Goal: Information Seeking & Learning: Learn about a topic

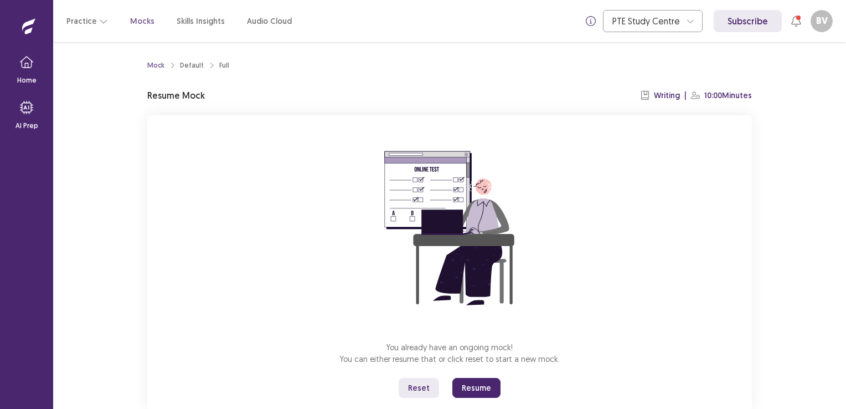
click at [469, 383] on button "Resume" at bounding box center [477, 388] width 48 height 20
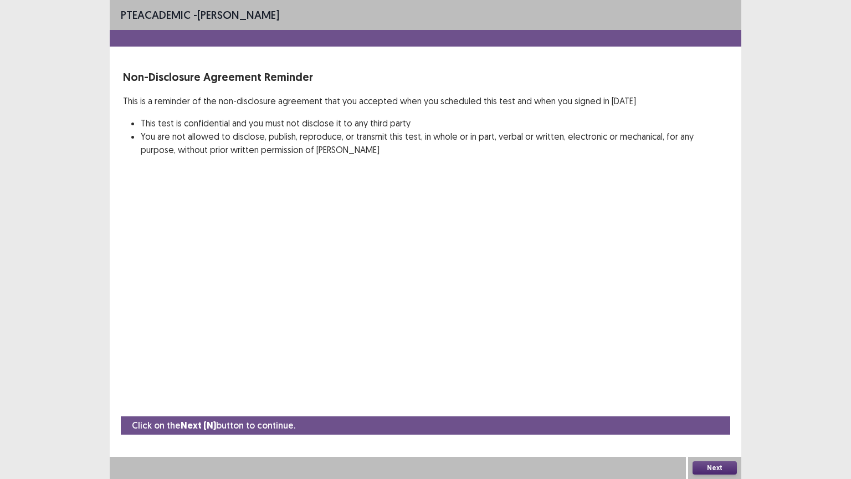
click at [721, 408] on button "Next" at bounding box center [714, 467] width 44 height 13
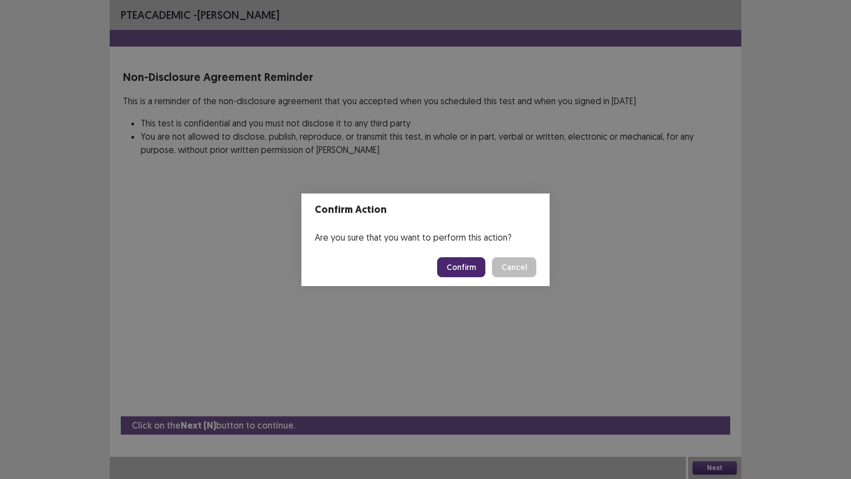
click at [464, 268] on button "Confirm" at bounding box center [461, 267] width 48 height 20
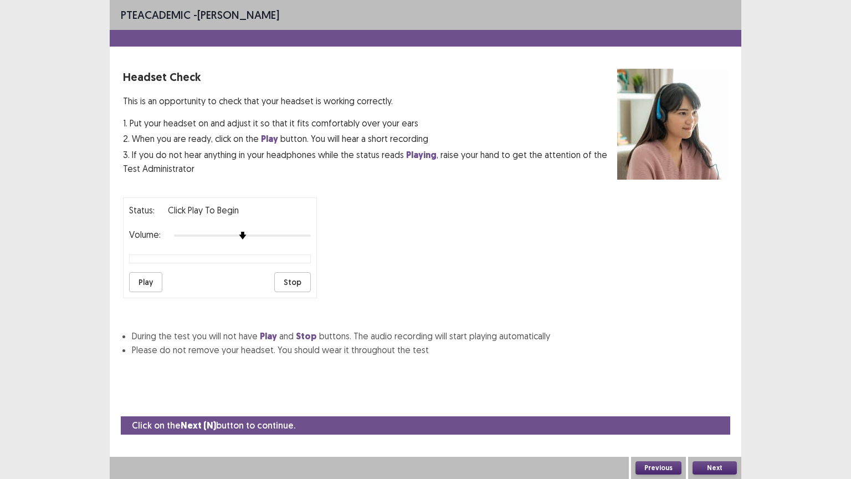
click at [146, 278] on button "Play" at bounding box center [145, 282] width 33 height 20
click at [293, 276] on button "Stop" at bounding box center [292, 282] width 37 height 20
click at [709, 408] on button "Next" at bounding box center [714, 467] width 44 height 13
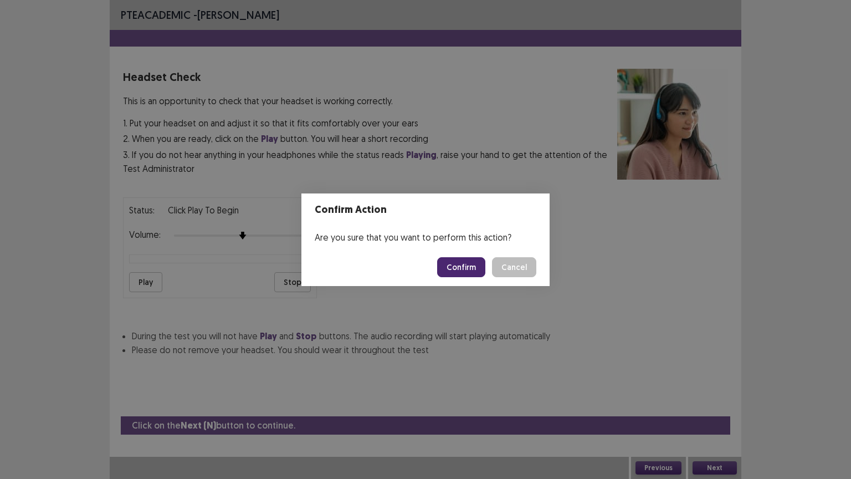
click at [456, 264] on button "Confirm" at bounding box center [461, 267] width 48 height 20
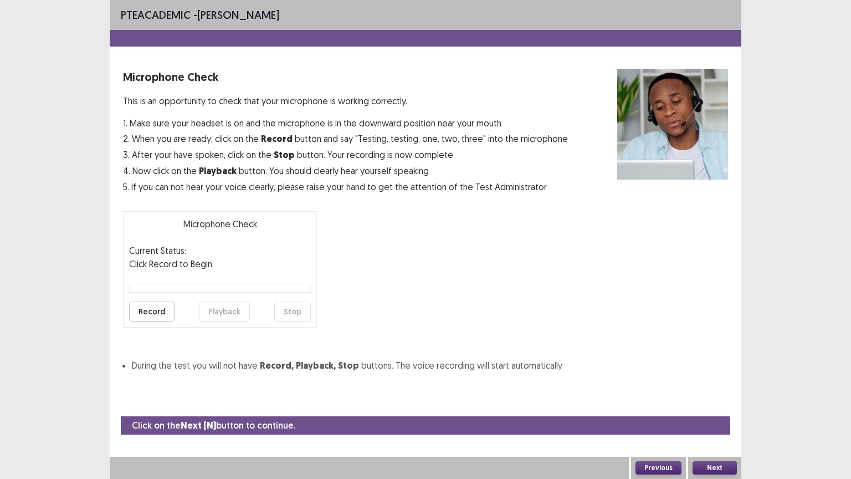
click at [156, 309] on button "Record" at bounding box center [151, 311] width 45 height 20
click at [297, 310] on button "Stop" at bounding box center [292, 311] width 37 height 20
click at [232, 311] on button "Playback" at bounding box center [224, 311] width 51 height 20
click at [151, 304] on button "Record" at bounding box center [151, 311] width 45 height 20
click at [291, 311] on button "Stop" at bounding box center [292, 311] width 37 height 20
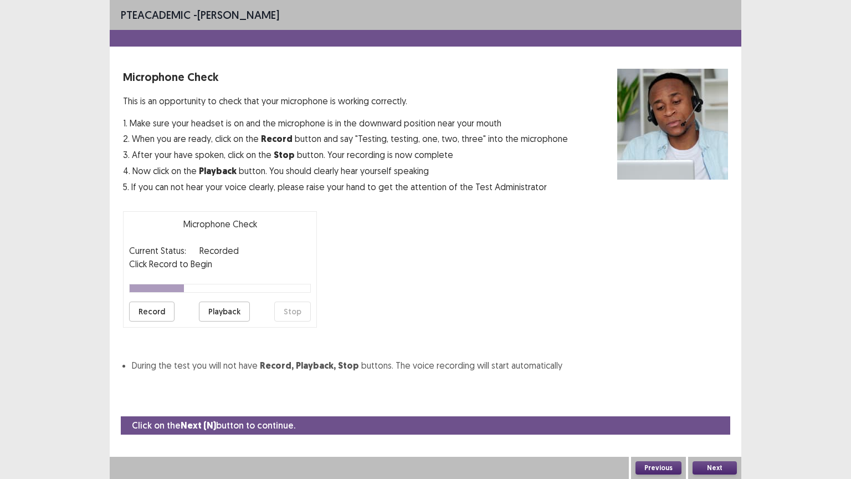
click at [231, 312] on button "Playback" at bounding box center [224, 311] width 51 height 20
click at [701, 408] on button "Next" at bounding box center [714, 467] width 44 height 13
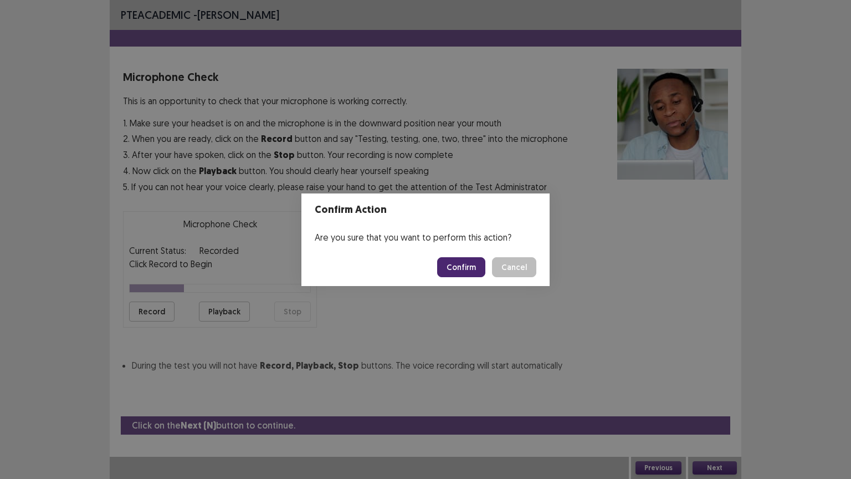
click at [450, 263] on button "Confirm" at bounding box center [461, 267] width 48 height 20
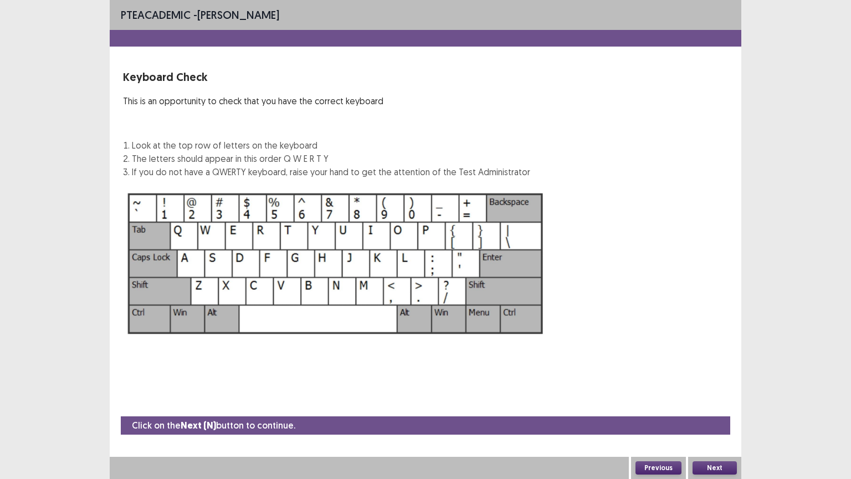
click at [710, 408] on button "Next" at bounding box center [714, 467] width 44 height 13
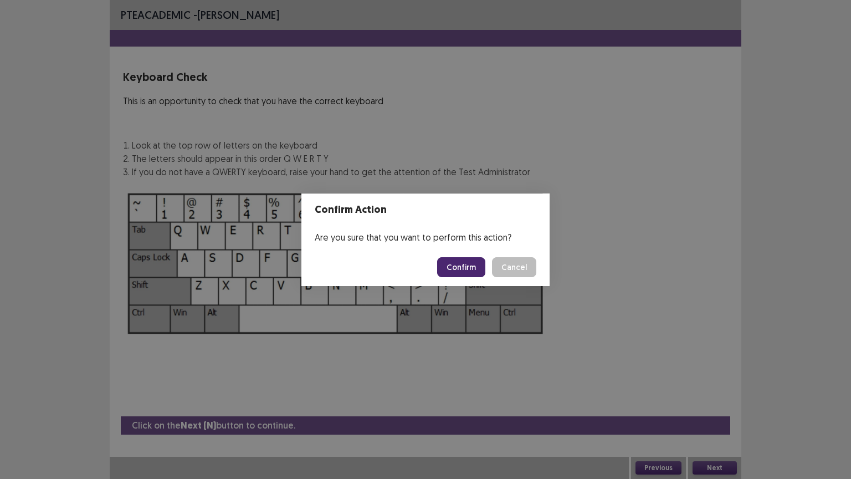
click at [459, 263] on button "Confirm" at bounding box center [461, 267] width 48 height 20
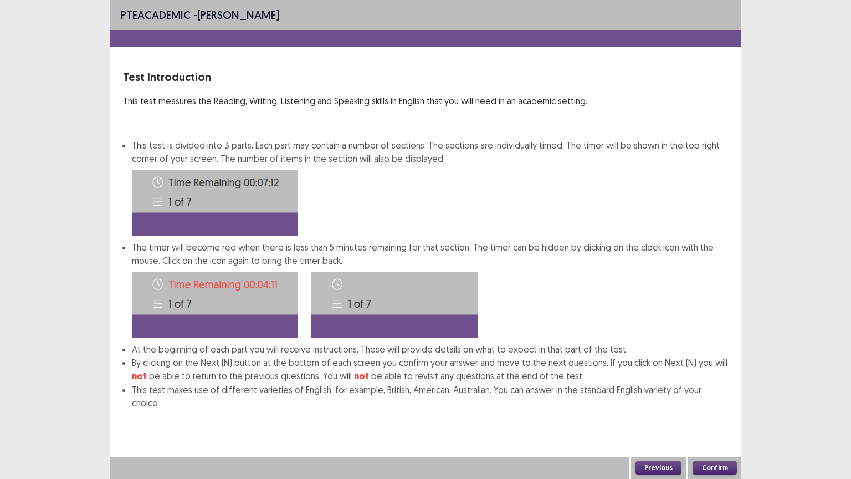
click at [709, 408] on button "Confirm" at bounding box center [714, 467] width 44 height 13
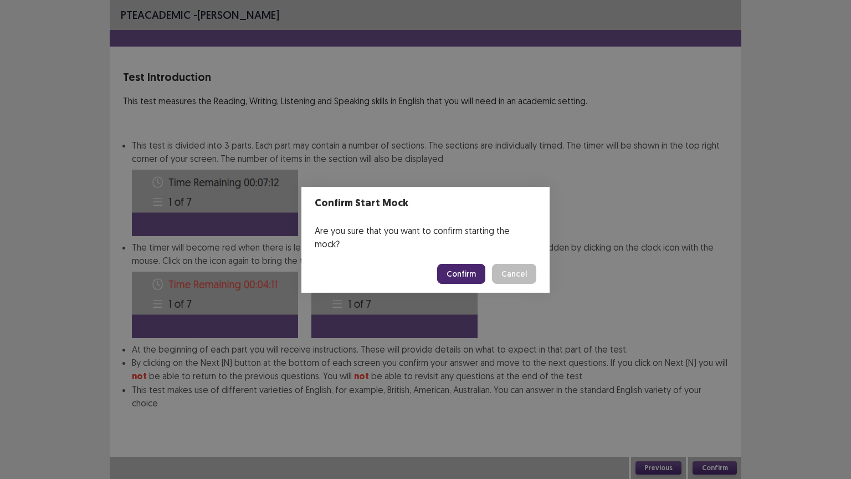
click at [469, 265] on button "Confirm" at bounding box center [461, 274] width 48 height 20
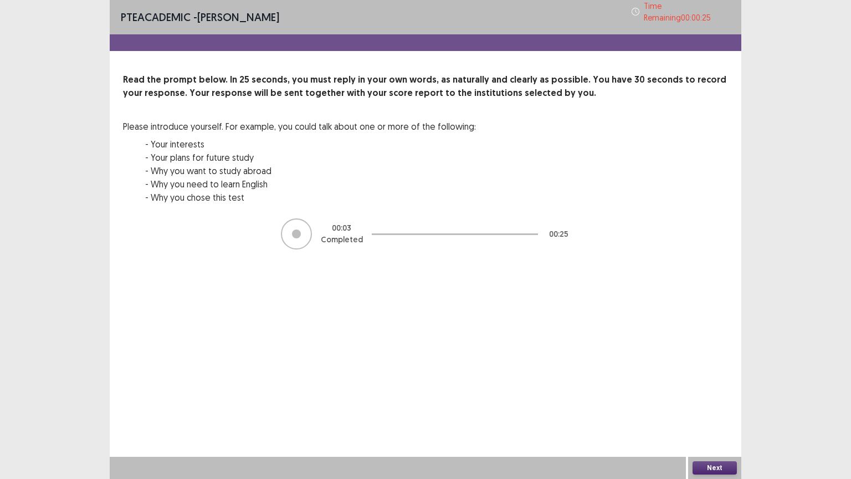
click at [724, 408] on button "Next" at bounding box center [714, 467] width 44 height 13
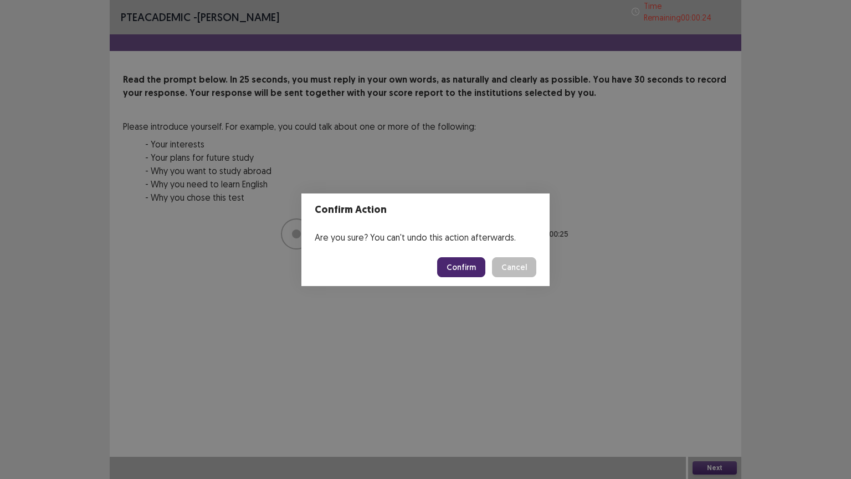
click at [474, 268] on button "Confirm" at bounding box center [461, 267] width 48 height 20
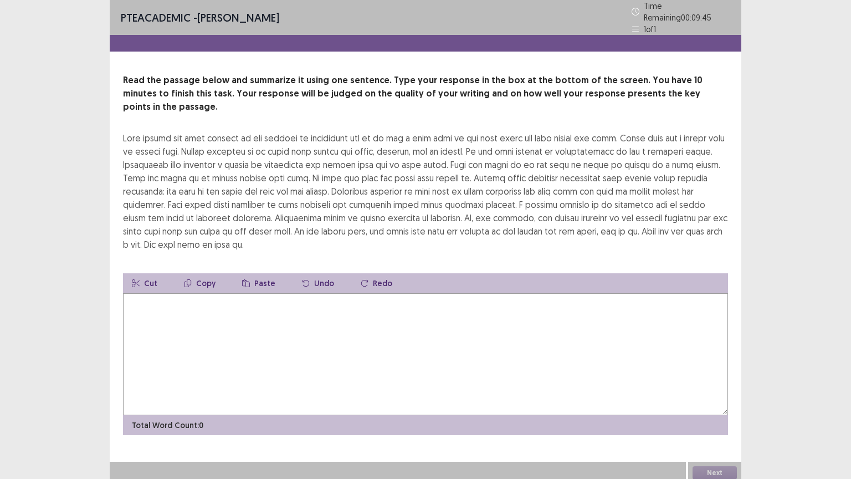
click at [156, 318] on textarea at bounding box center [425, 354] width 605 height 122
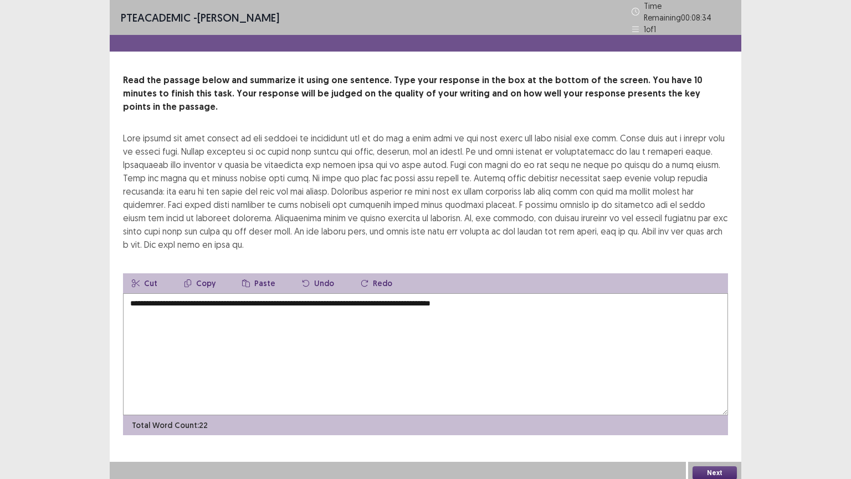
click at [516, 293] on textarea "**********" at bounding box center [425, 354] width 605 height 122
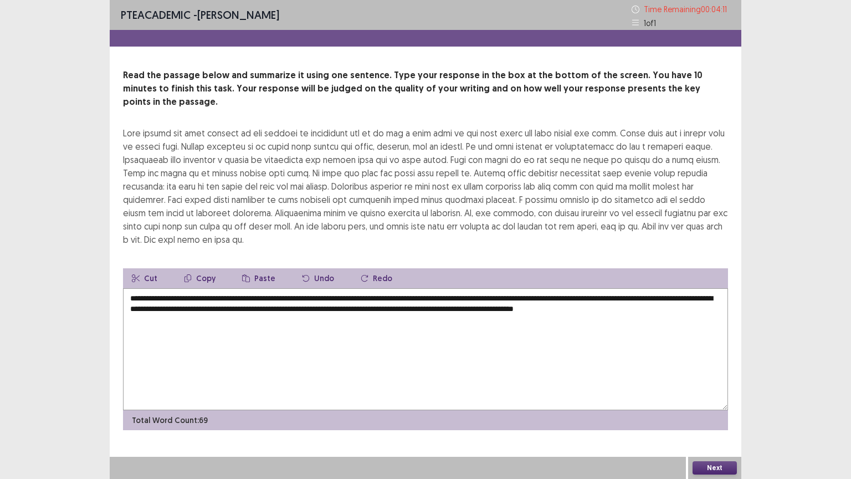
click at [394, 288] on textarea "**********" at bounding box center [425, 349] width 605 height 122
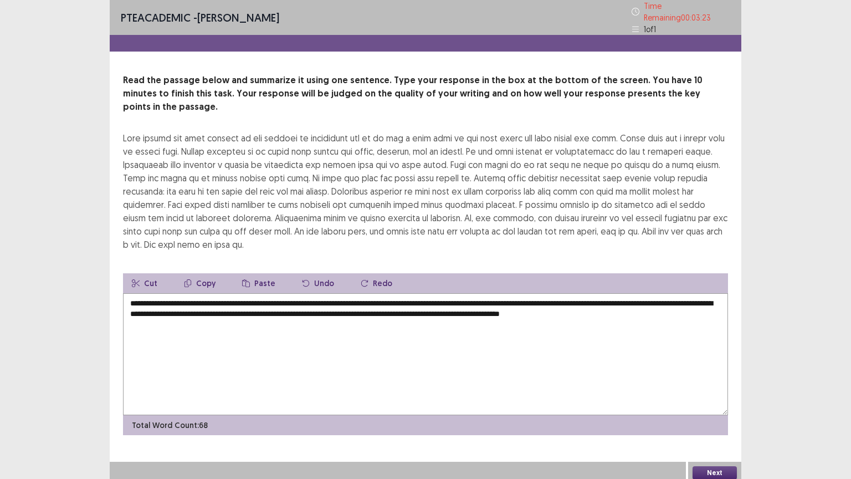
click at [588, 296] on textarea "**********" at bounding box center [425, 354] width 605 height 122
type textarea "**********"
click at [716, 408] on button "Next" at bounding box center [714, 472] width 44 height 13
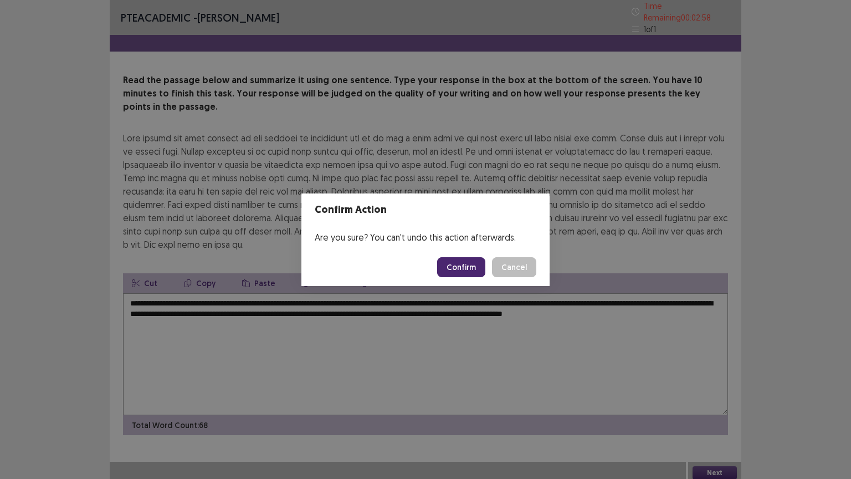
click at [452, 265] on button "Confirm" at bounding box center [461, 267] width 48 height 20
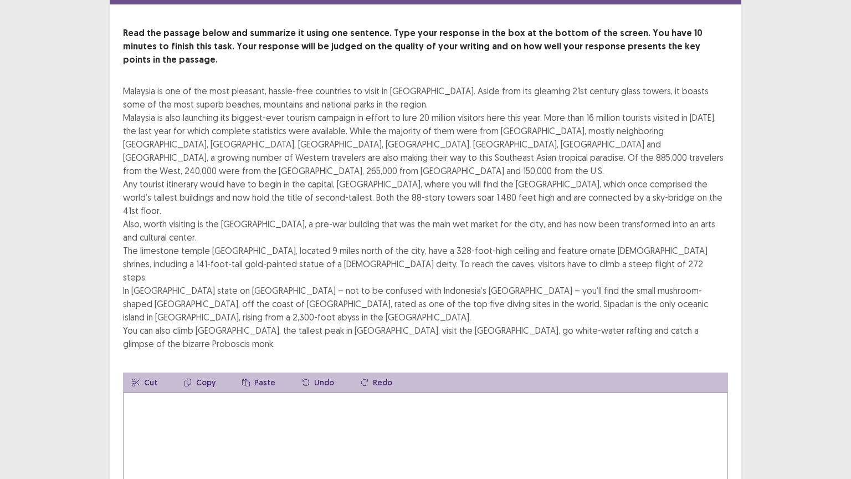
scroll to position [80, 0]
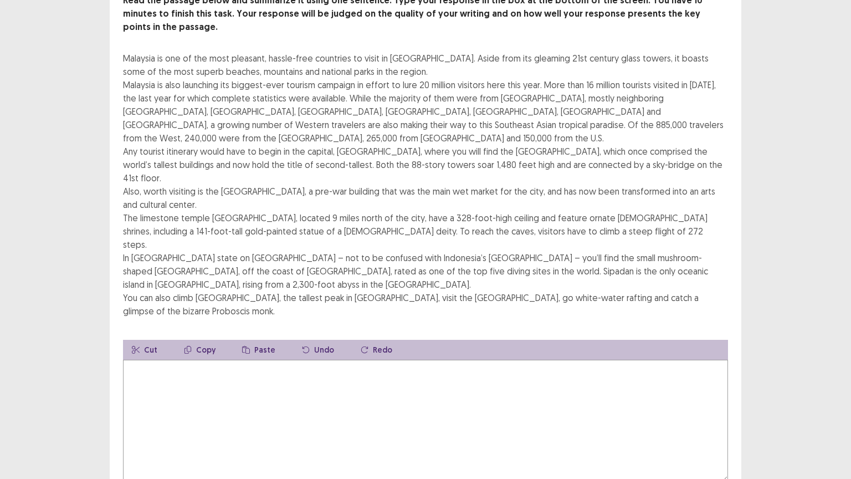
click at [133, 359] on textarea at bounding box center [425, 420] width 605 height 122
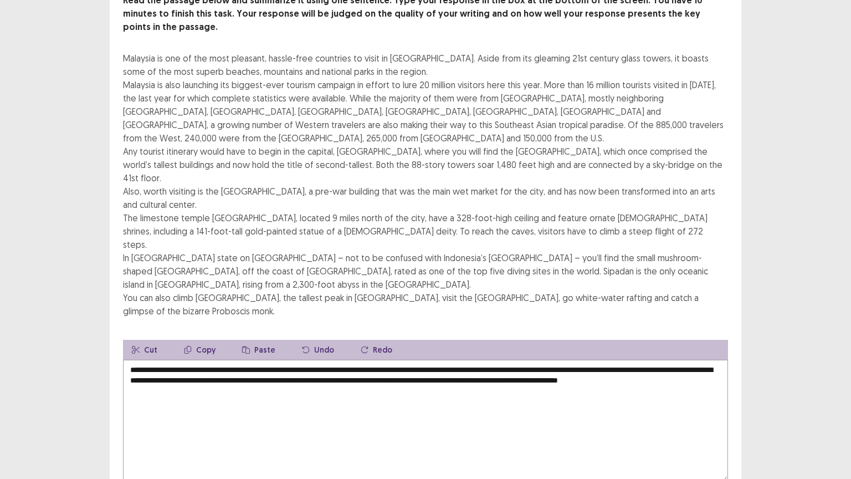
click at [153, 359] on textarea "**********" at bounding box center [425, 420] width 605 height 122
click at [291, 366] on textarea "**********" at bounding box center [425, 420] width 605 height 122
click at [155, 359] on textarea "**********" at bounding box center [425, 420] width 605 height 122
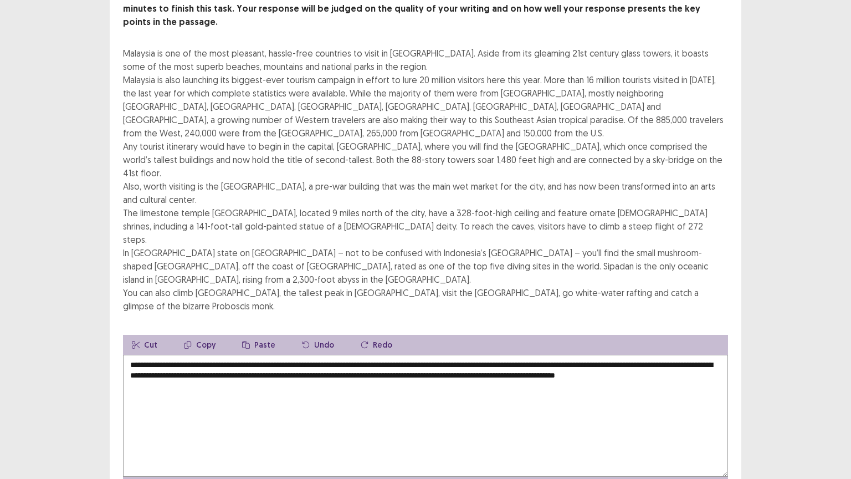
click at [136, 354] on textarea "**********" at bounding box center [425, 415] width 605 height 122
click at [251, 354] on textarea "**********" at bounding box center [425, 415] width 605 height 122
click at [253, 354] on textarea "**********" at bounding box center [425, 415] width 605 height 122
type textarea "**********"
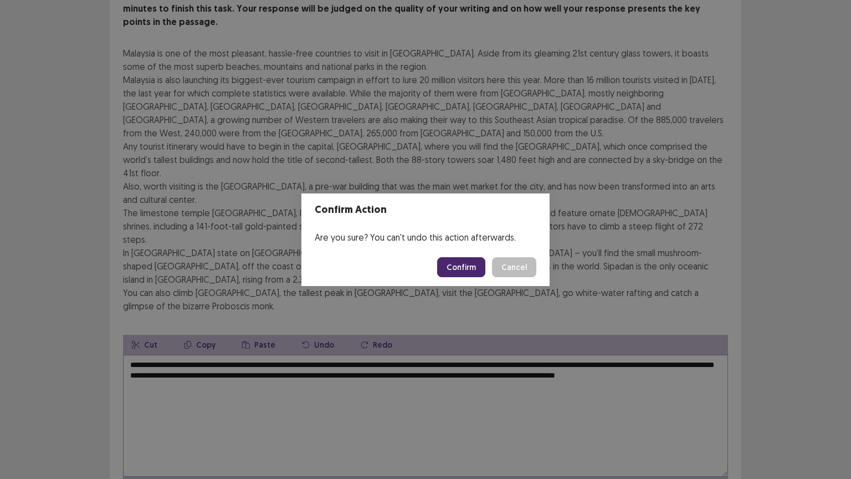
click at [467, 263] on button "Confirm" at bounding box center [461, 267] width 48 height 20
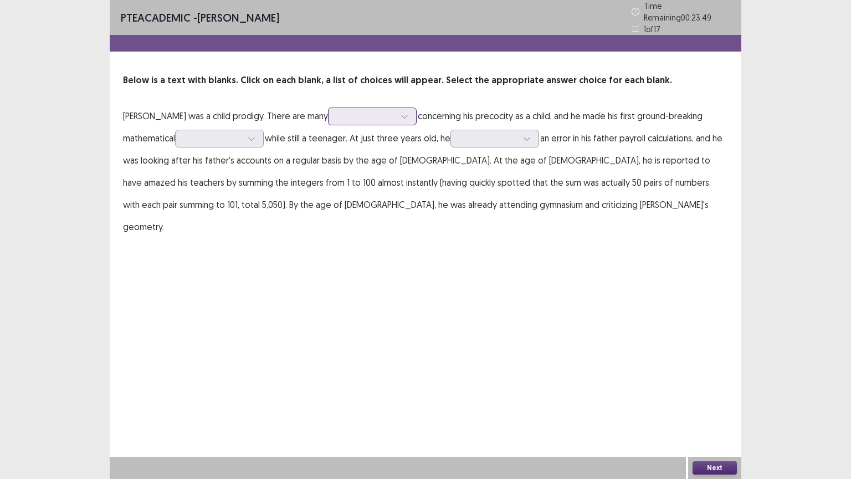
click at [400, 112] on icon at bounding box center [404, 116] width 8 height 8
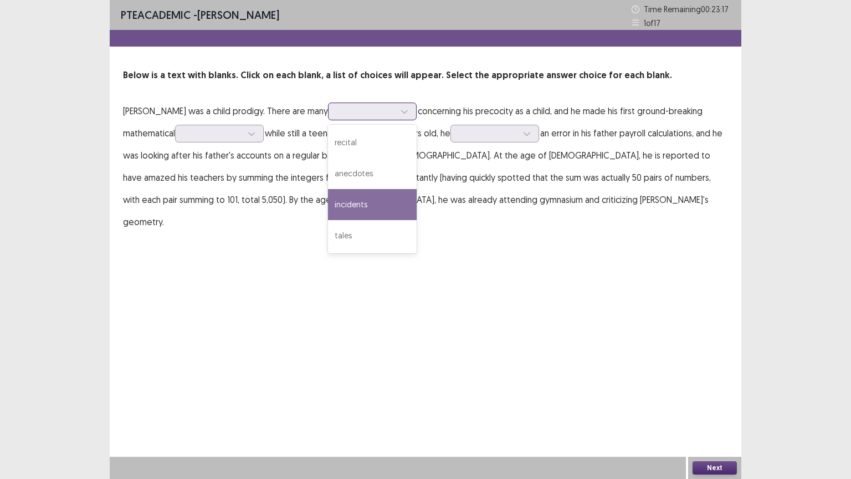
click at [328, 203] on div "incidents" at bounding box center [372, 204] width 89 height 31
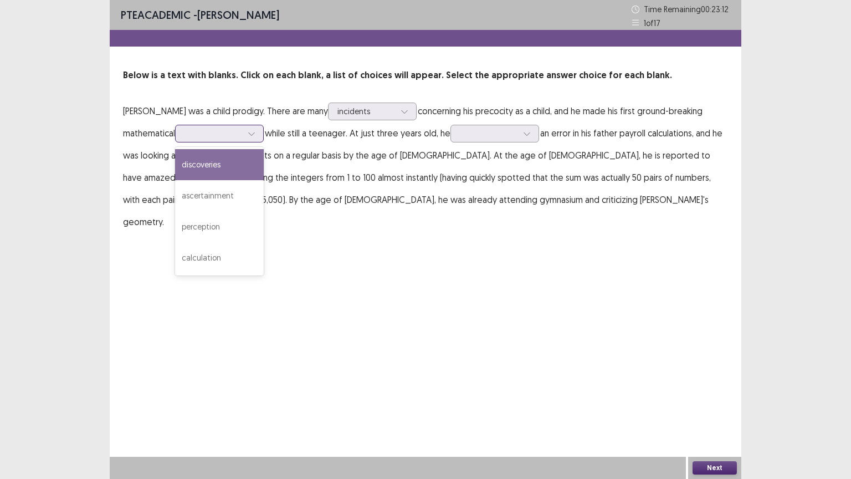
click at [248, 135] on icon at bounding box center [252, 134] width 8 height 8
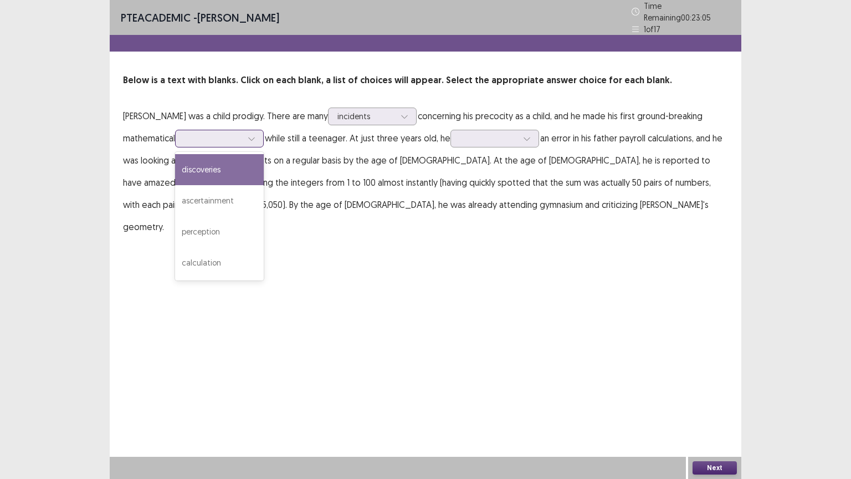
drag, startPoint x: 172, startPoint y: 164, endPoint x: 190, endPoint y: 160, distance: 18.8
click at [175, 164] on div "discoveries" at bounding box center [219, 169] width 89 height 31
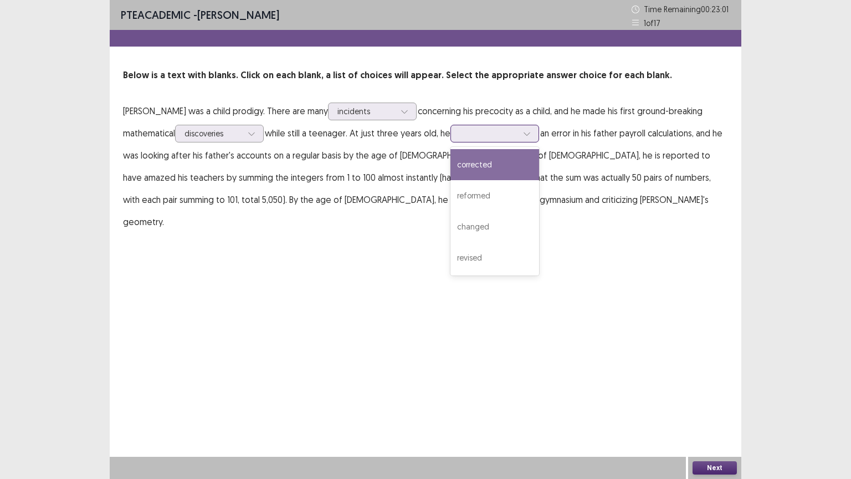
click at [523, 134] on icon at bounding box center [527, 134] width 8 height 8
click at [456, 164] on div "corrected" at bounding box center [494, 164] width 89 height 31
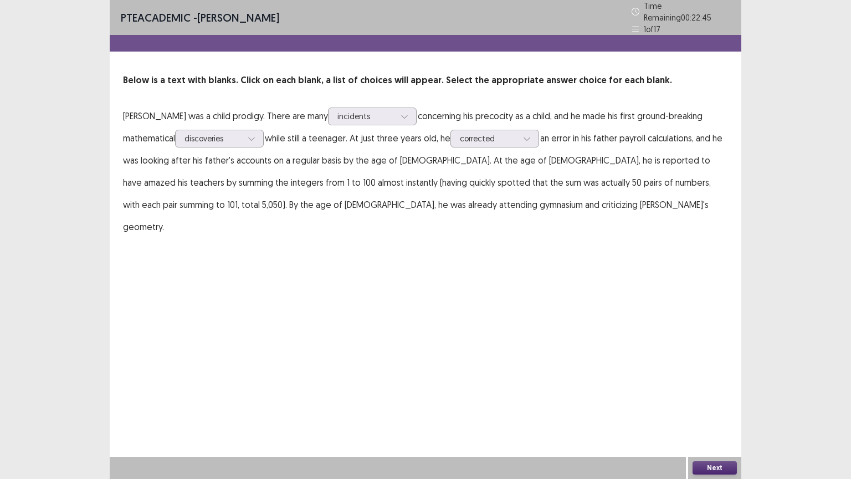
click at [724, 408] on button "Next" at bounding box center [714, 467] width 44 height 13
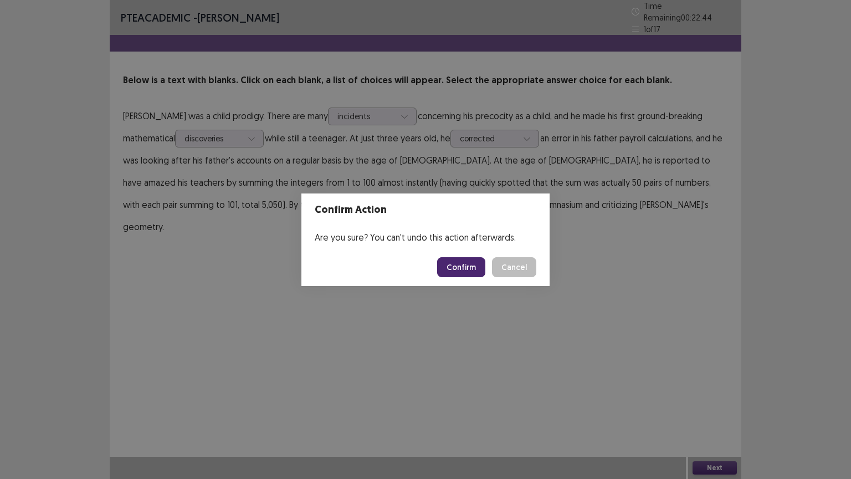
click at [461, 263] on button "Confirm" at bounding box center [461, 267] width 48 height 20
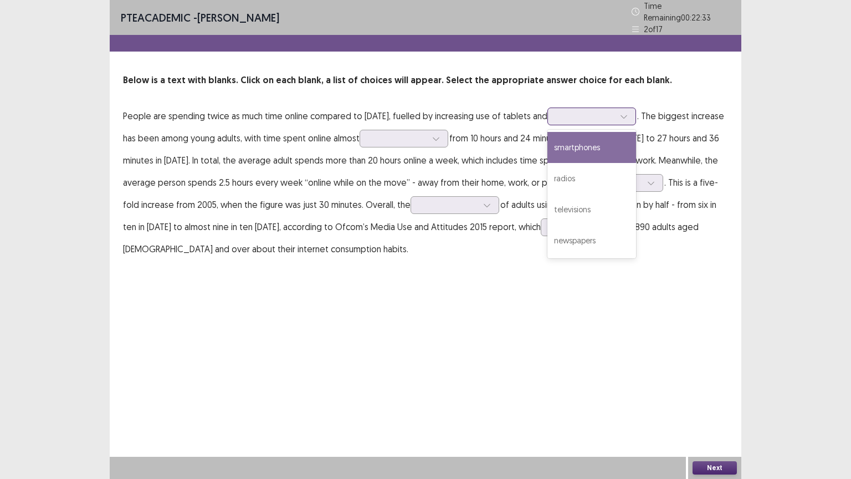
click at [636, 112] on div at bounding box center [591, 116] width 89 height 18
click at [627, 140] on div "smartphones" at bounding box center [591, 147] width 89 height 31
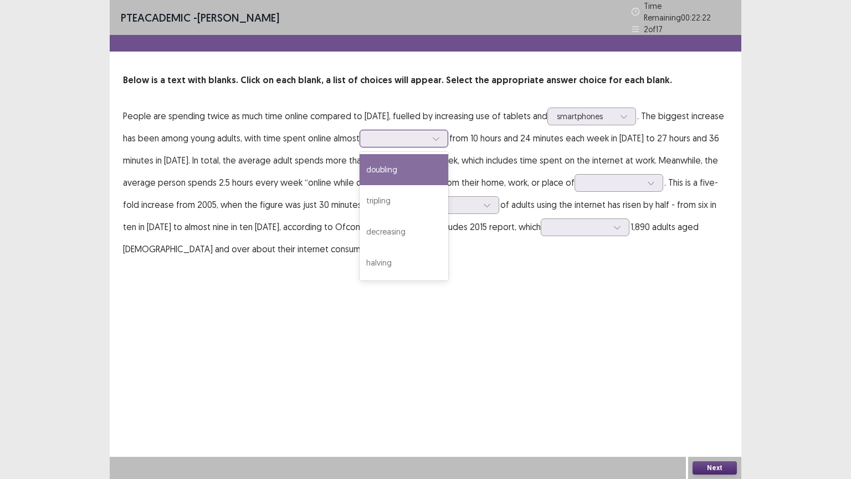
click at [440, 135] on icon at bounding box center [436, 139] width 8 height 8
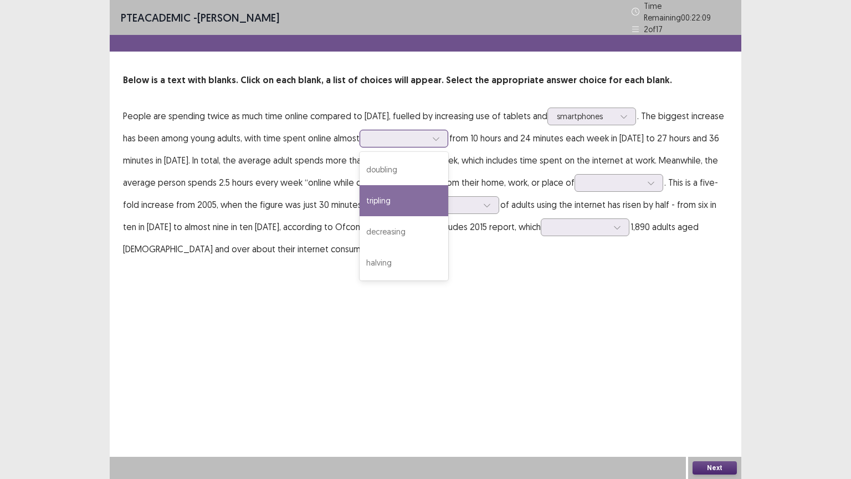
click at [448, 195] on div "tripling" at bounding box center [403, 200] width 89 height 31
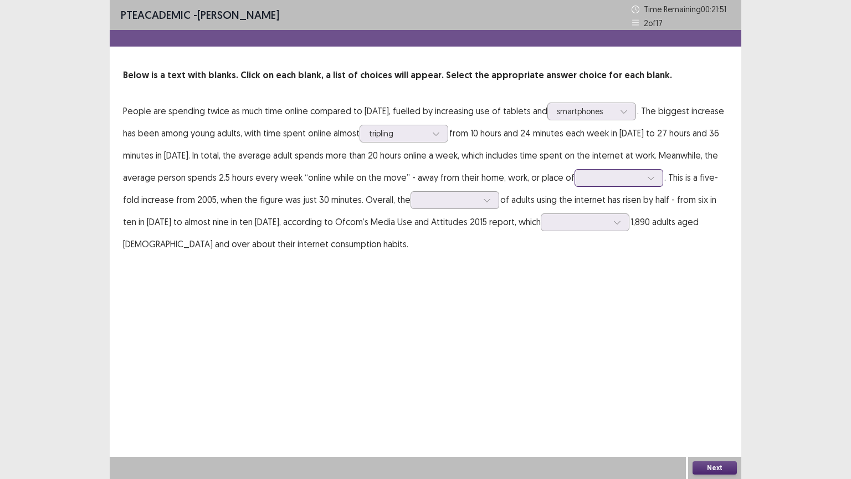
click at [655, 179] on icon at bounding box center [651, 178] width 8 height 8
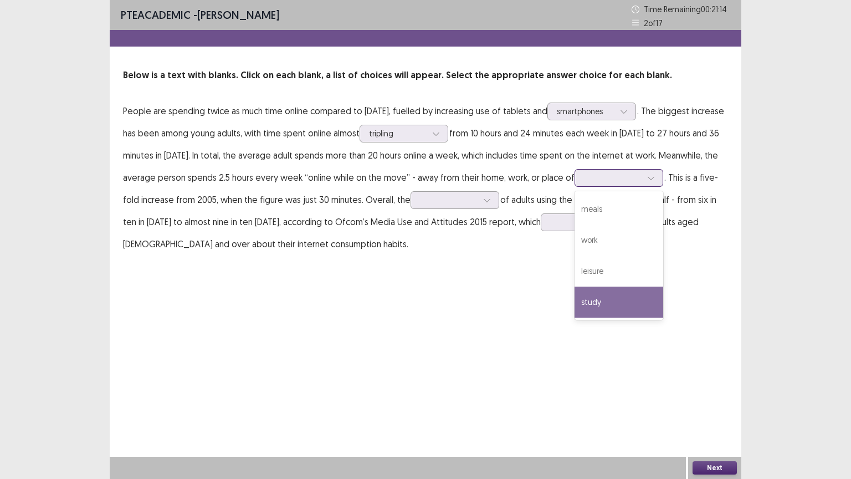
click at [621, 299] on div "study" at bounding box center [618, 301] width 89 height 31
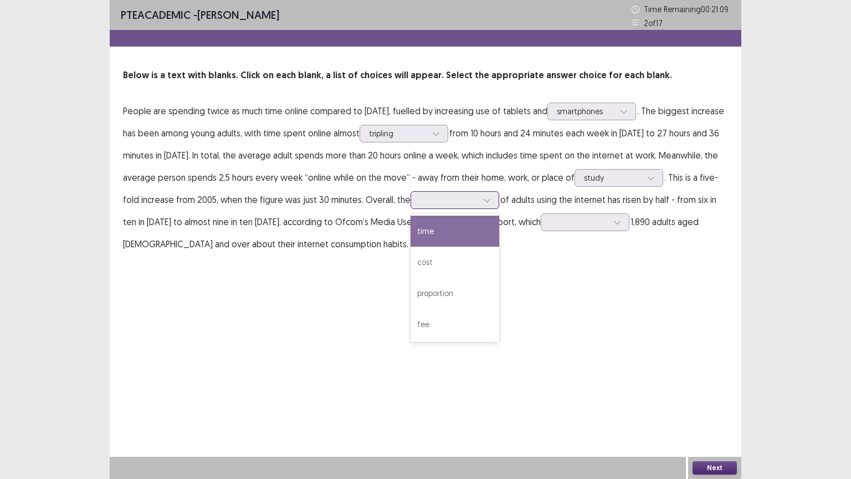
click at [495, 198] on div at bounding box center [487, 200] width 17 height 17
click at [450, 223] on div "time" at bounding box center [454, 230] width 89 height 31
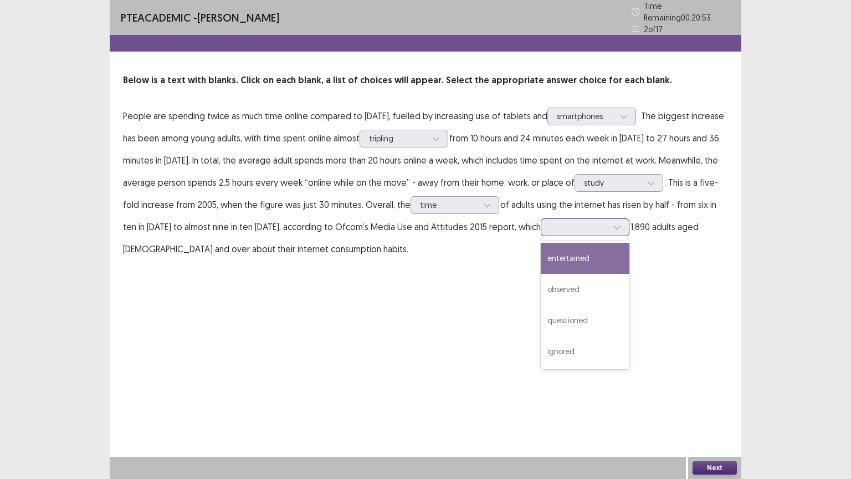
click at [627, 221] on div at bounding box center [585, 227] width 89 height 18
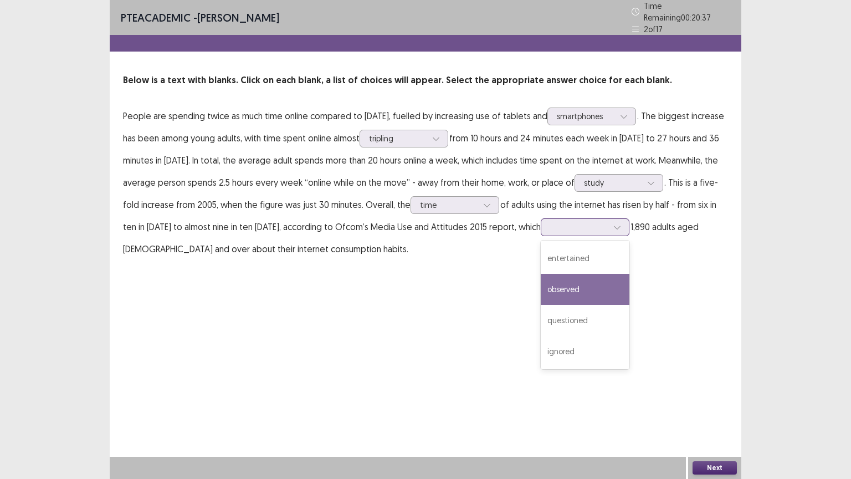
click at [595, 281] on div "observed" at bounding box center [585, 289] width 89 height 31
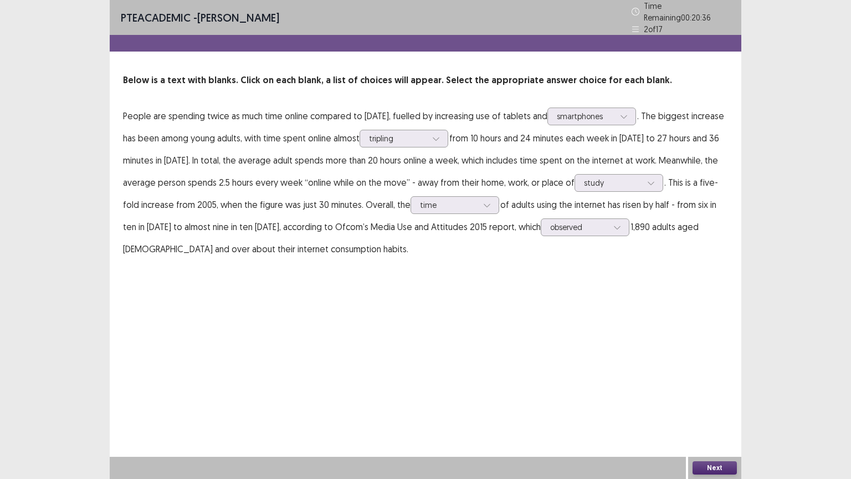
click at [710, 408] on button "Next" at bounding box center [714, 467] width 44 height 13
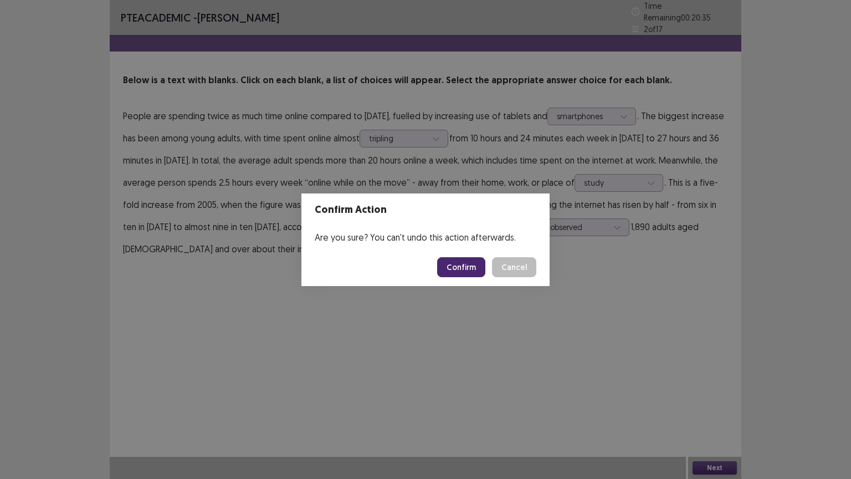
click at [457, 267] on button "Confirm" at bounding box center [461, 267] width 48 height 20
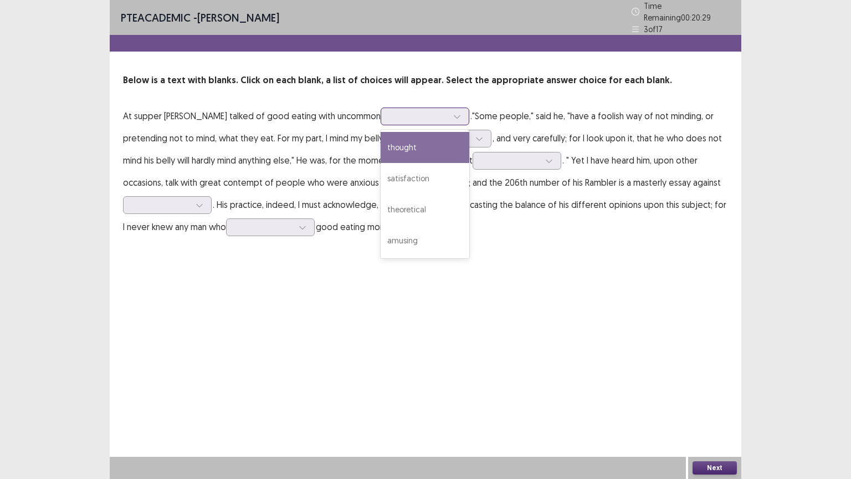
click at [449, 111] on div at bounding box center [457, 116] width 17 height 17
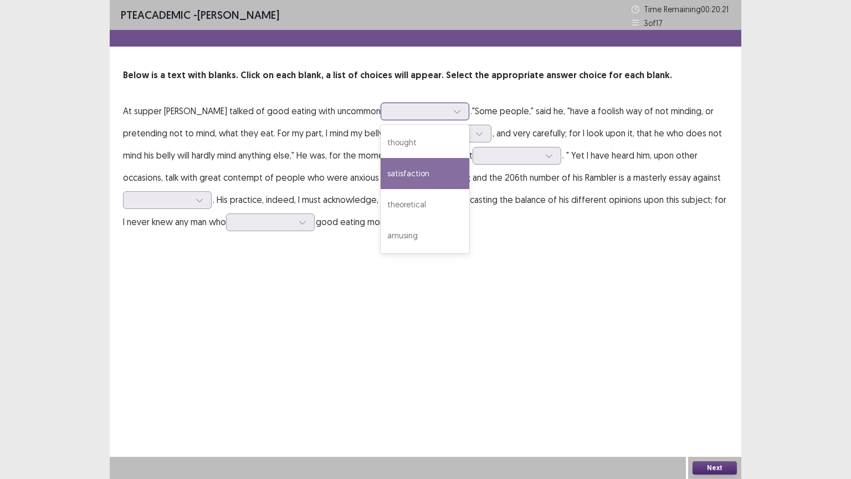
click at [401, 177] on div "satisfaction" at bounding box center [425, 173] width 89 height 31
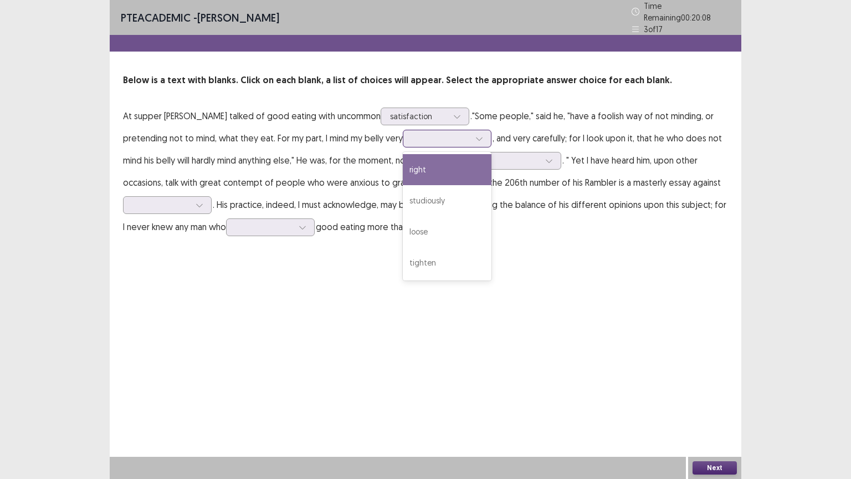
click at [475, 135] on icon at bounding box center [479, 139] width 8 height 8
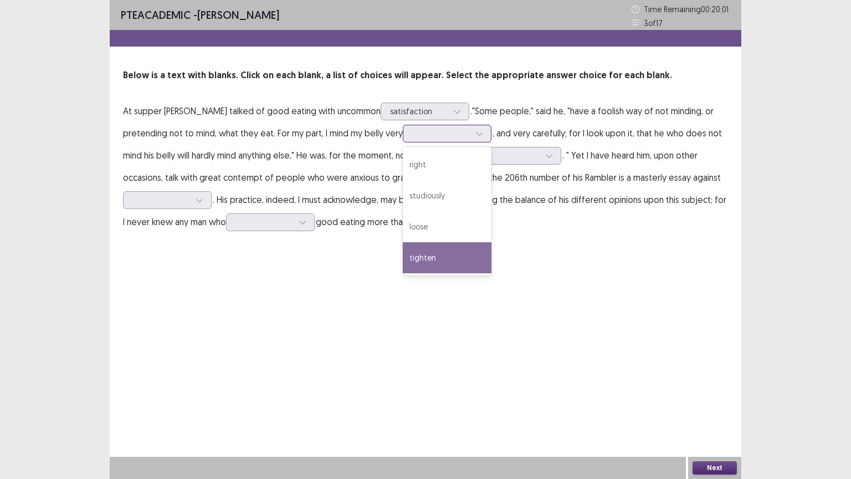
drag, startPoint x: 394, startPoint y: 260, endPoint x: 422, endPoint y: 242, distance: 32.9
click at [403, 258] on div "tighten" at bounding box center [447, 257] width 89 height 31
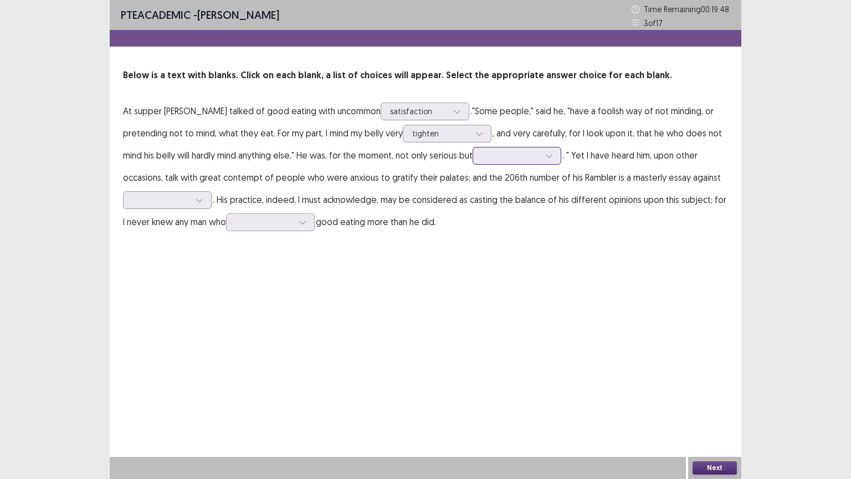
click at [545, 156] on icon at bounding box center [549, 156] width 8 height 8
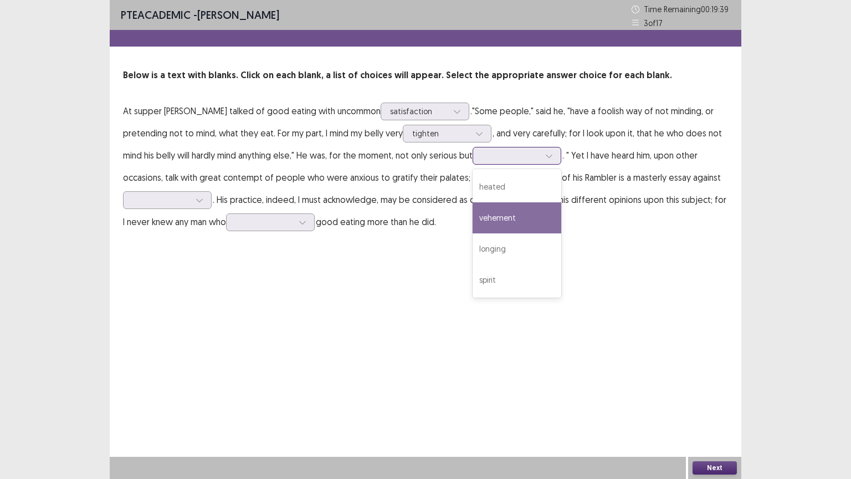
click at [481, 220] on div "vehement" at bounding box center [516, 217] width 89 height 31
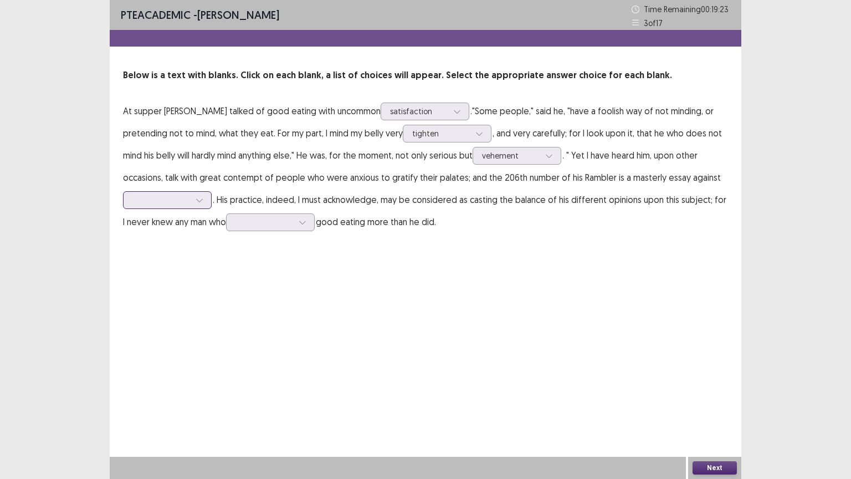
click at [203, 200] on icon at bounding box center [200, 200] width 8 height 8
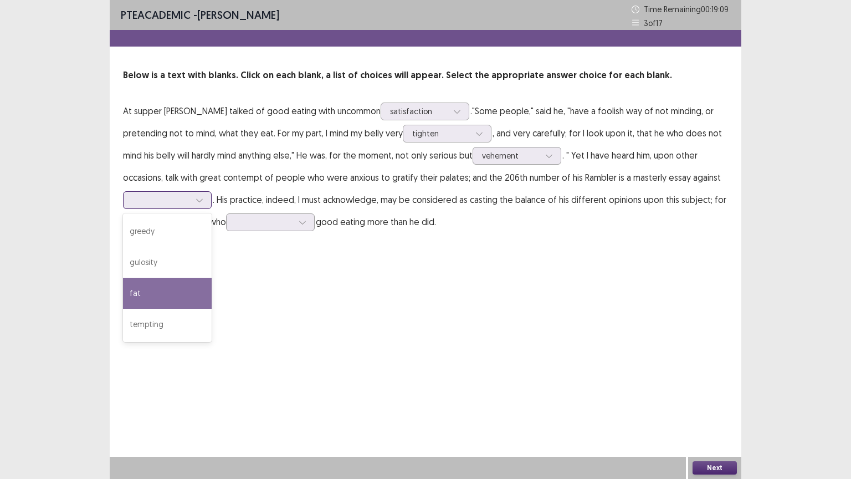
click at [163, 295] on div "fat" at bounding box center [167, 292] width 89 height 31
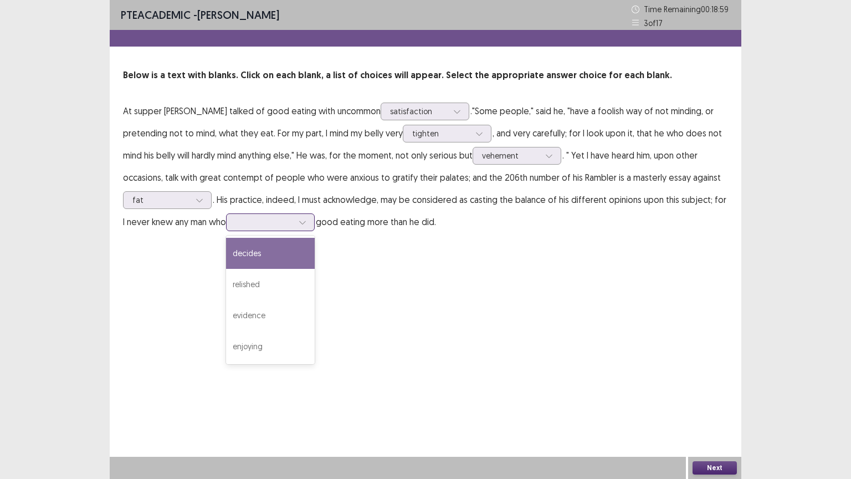
click at [299, 224] on icon at bounding box center [303, 222] width 8 height 8
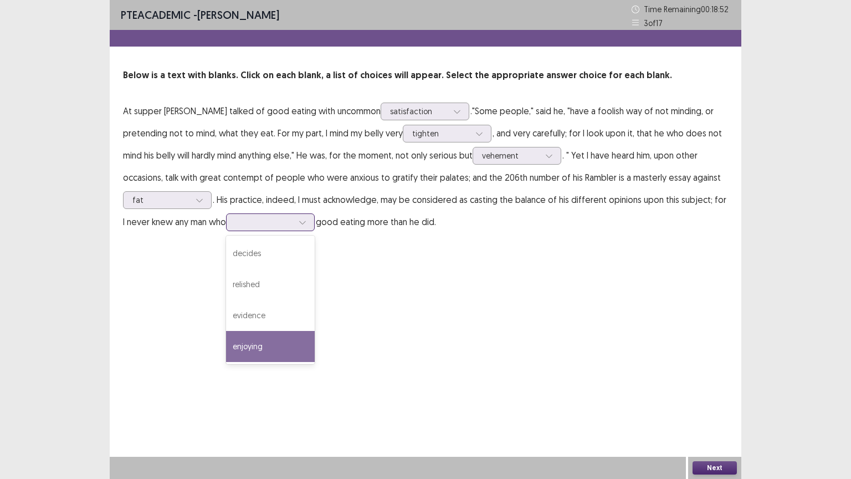
click at [264, 346] on div "enjoying" at bounding box center [270, 346] width 89 height 31
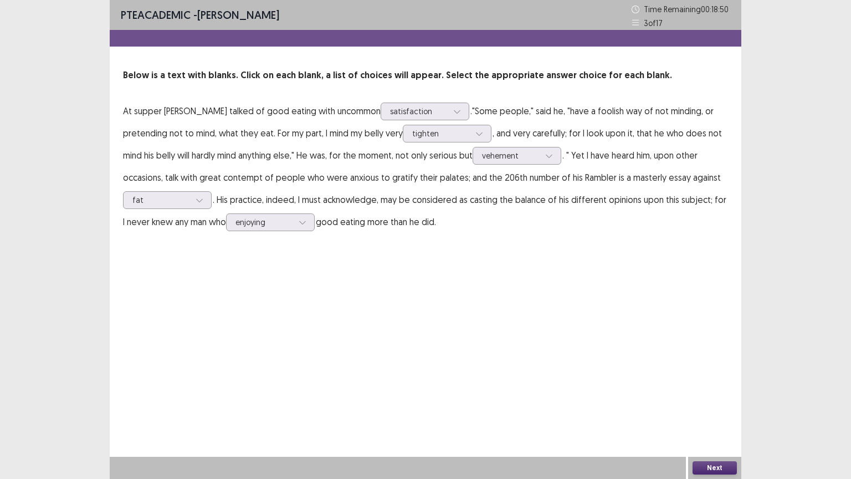
drag, startPoint x: 720, startPoint y: 467, endPoint x: 711, endPoint y: 448, distance: 21.3
click at [715, 408] on div "PTE academic - [PERSON_NAME] Time Remaining 00 : 18 : 50 3 of 17 Below is a tex…" at bounding box center [425, 239] width 631 height 479
click at [711, 408] on button "Next" at bounding box center [714, 467] width 44 height 13
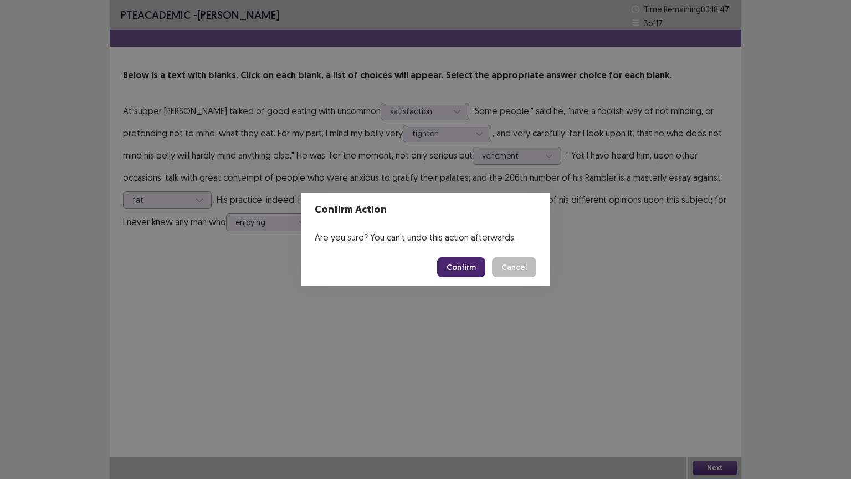
click at [463, 263] on button "Confirm" at bounding box center [461, 267] width 48 height 20
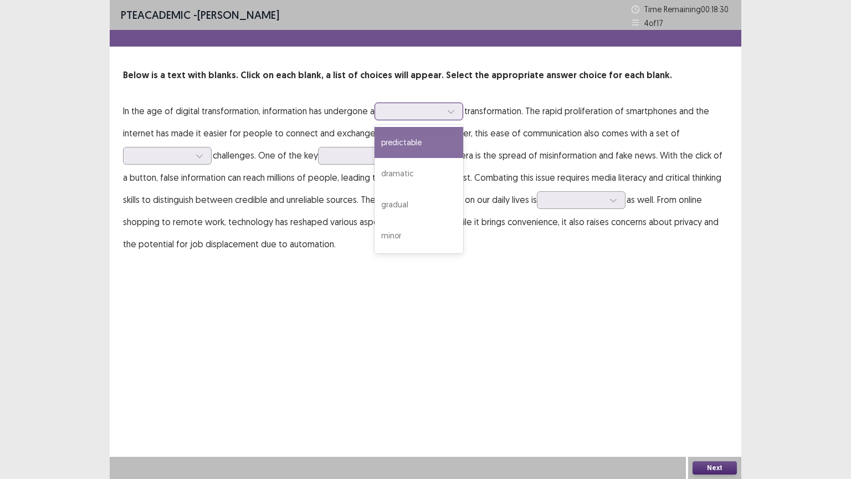
click at [451, 110] on icon at bounding box center [451, 111] width 8 height 8
click at [425, 140] on div "predictable" at bounding box center [418, 142] width 89 height 31
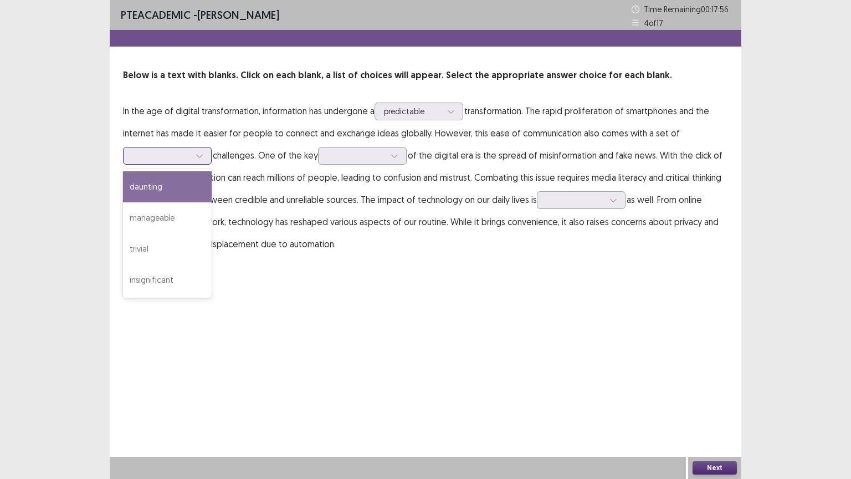
click at [201, 156] on icon at bounding box center [200, 156] width 8 height 8
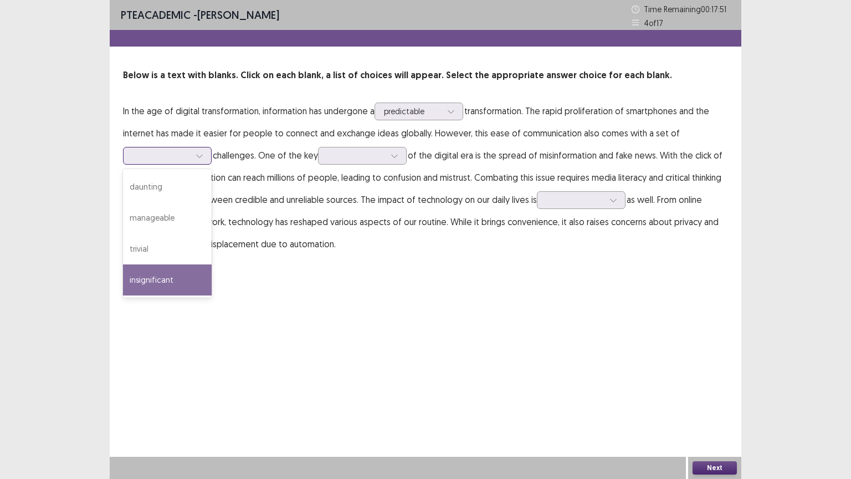
click at [167, 277] on div "insignificant" at bounding box center [167, 279] width 89 height 31
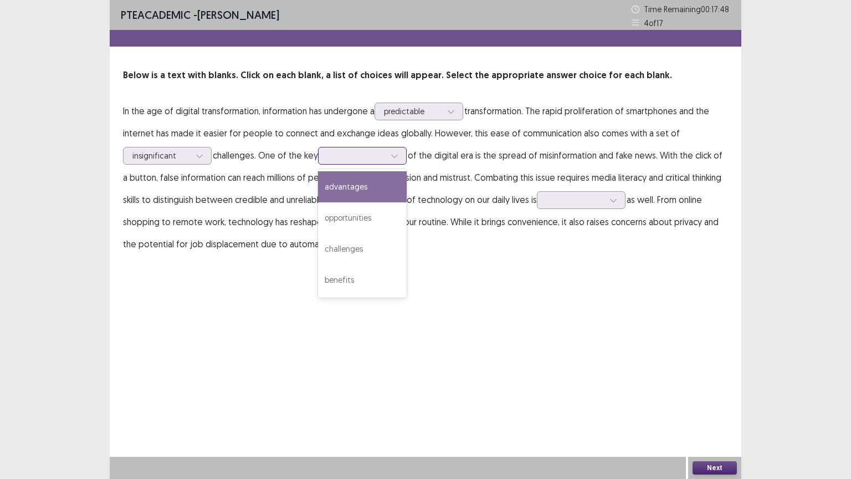
click at [392, 153] on div at bounding box center [394, 155] width 17 height 17
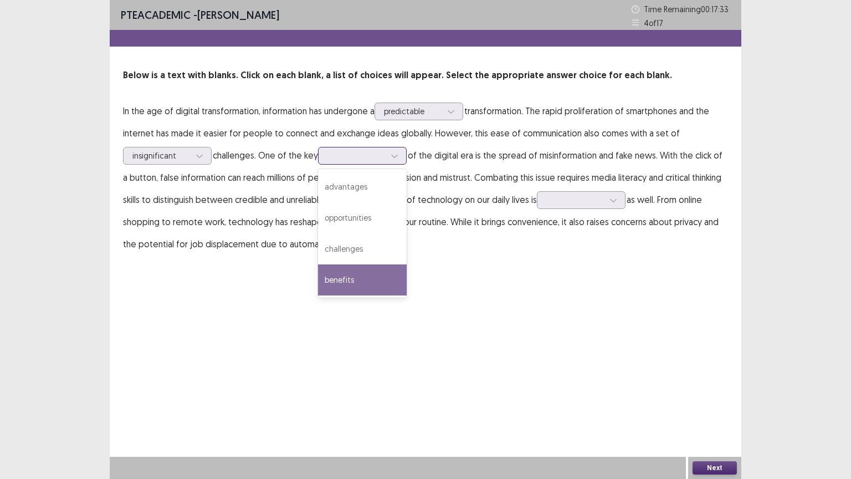
drag, startPoint x: 367, startPoint y: 275, endPoint x: 372, endPoint y: 257, distance: 18.3
click at [372, 261] on div "advantages opportunities challenges benefits" at bounding box center [362, 233] width 89 height 128
click at [345, 279] on div "benefits" at bounding box center [362, 279] width 89 height 31
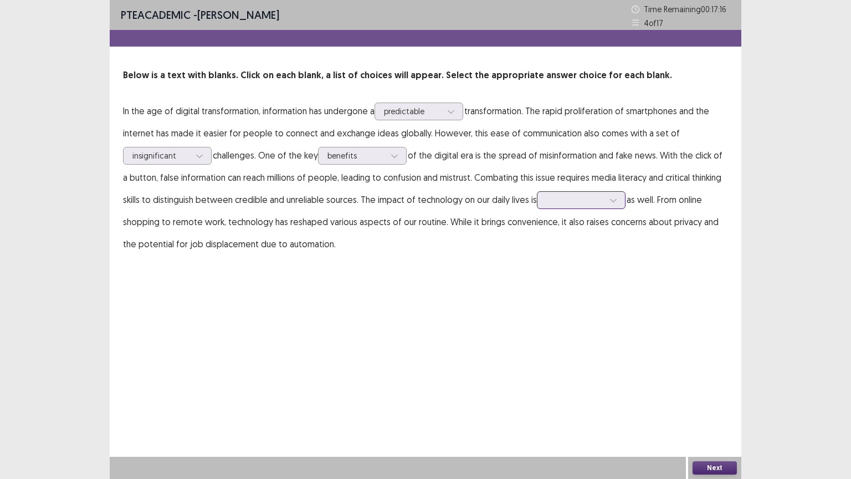
click at [614, 200] on icon at bounding box center [613, 200] width 8 height 8
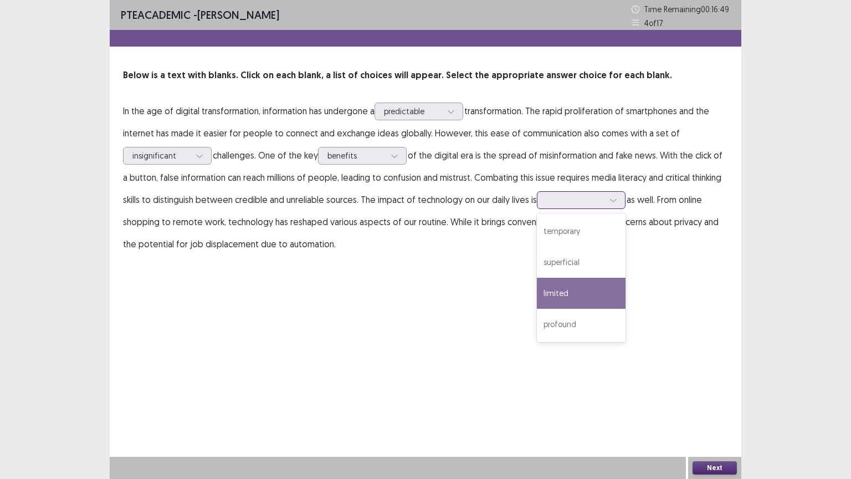
drag, startPoint x: 569, startPoint y: 288, endPoint x: 594, endPoint y: 269, distance: 31.1
click at [573, 288] on div "limited" at bounding box center [581, 292] width 89 height 31
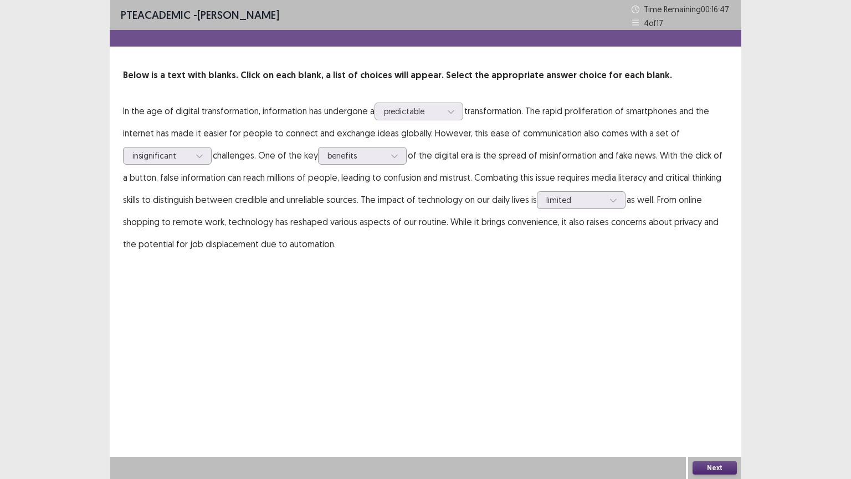
click at [713, 408] on button "Next" at bounding box center [714, 467] width 44 height 13
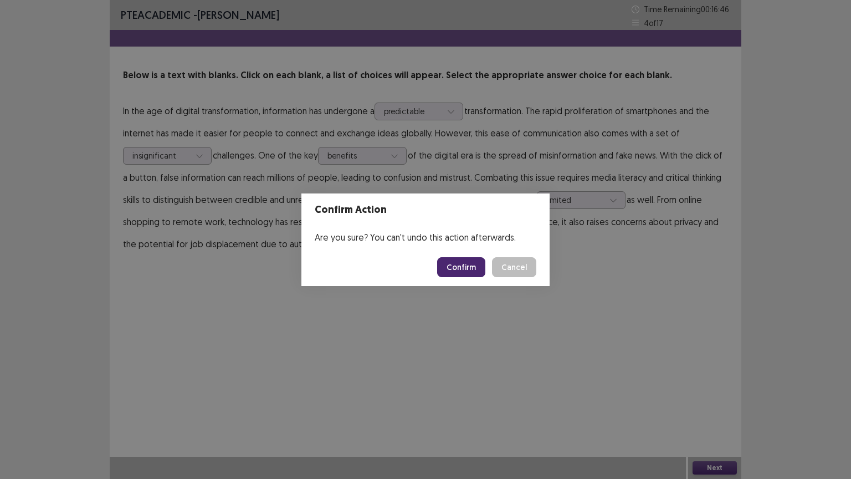
click at [472, 270] on button "Confirm" at bounding box center [461, 267] width 48 height 20
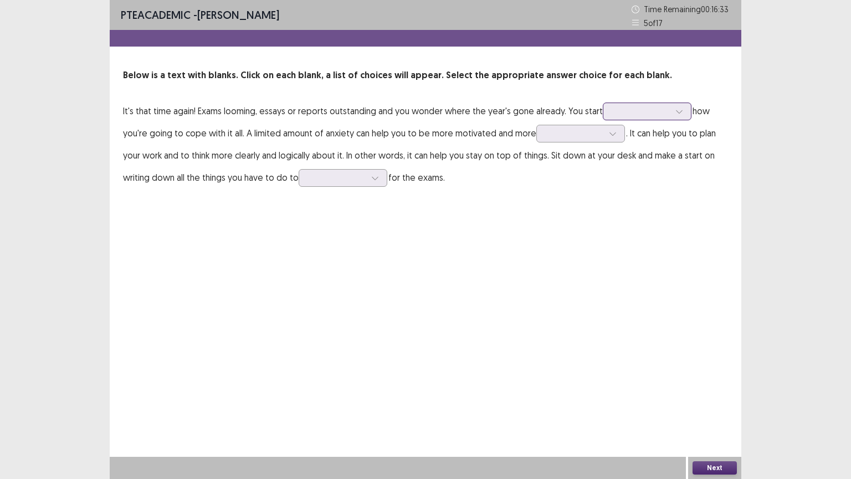
click at [678, 109] on icon at bounding box center [679, 111] width 8 height 8
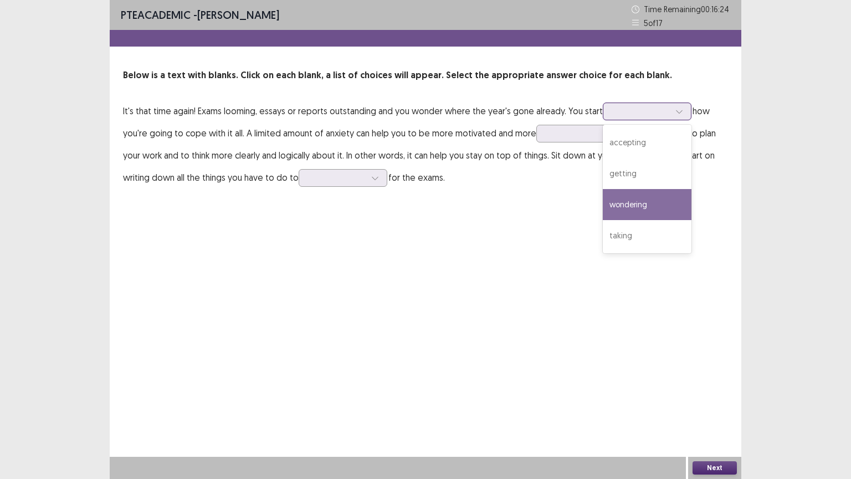
click at [664, 204] on div "wondering" at bounding box center [647, 204] width 89 height 31
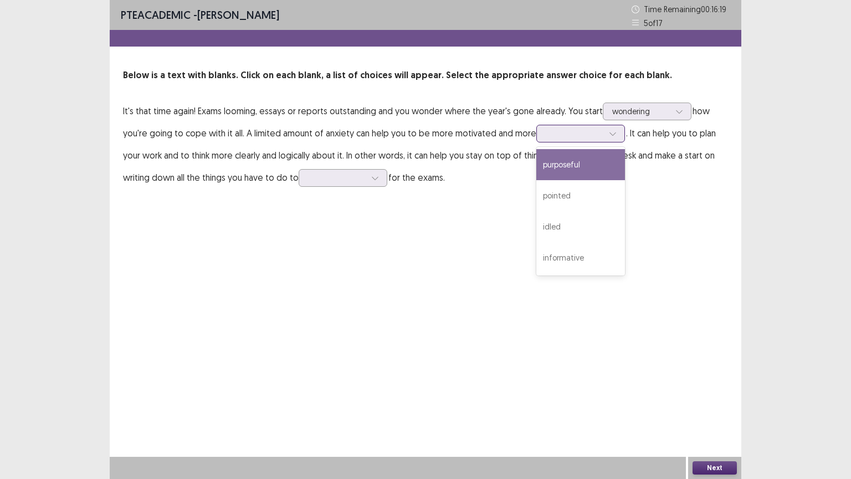
click at [611, 131] on icon at bounding box center [613, 134] width 8 height 8
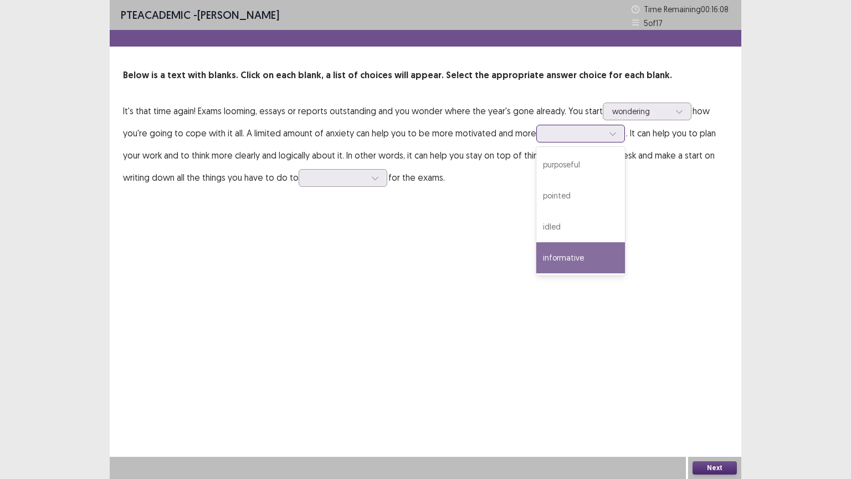
drag, startPoint x: 576, startPoint y: 255, endPoint x: 598, endPoint y: 251, distance: 21.9
click at [586, 253] on div "informative" at bounding box center [580, 257] width 89 height 31
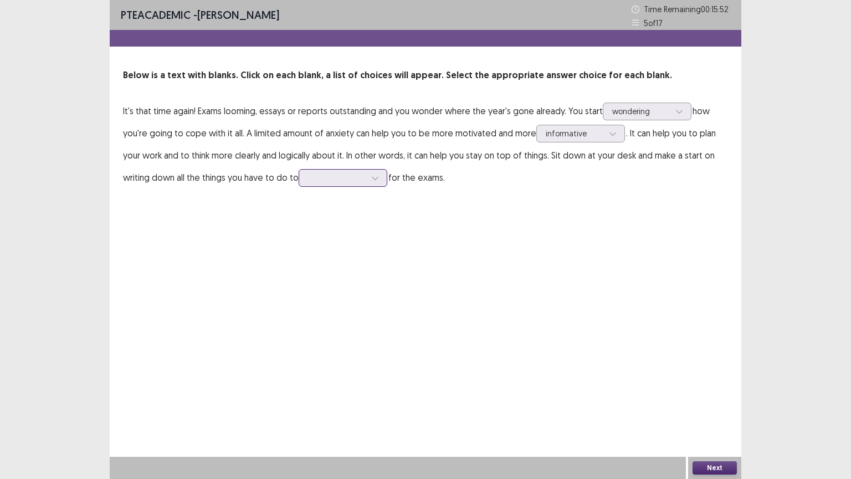
click at [373, 178] on icon at bounding box center [375, 178] width 8 height 8
click at [357, 207] on div "prepare" at bounding box center [343, 208] width 89 height 31
click at [714, 408] on button "Next" at bounding box center [714, 467] width 44 height 13
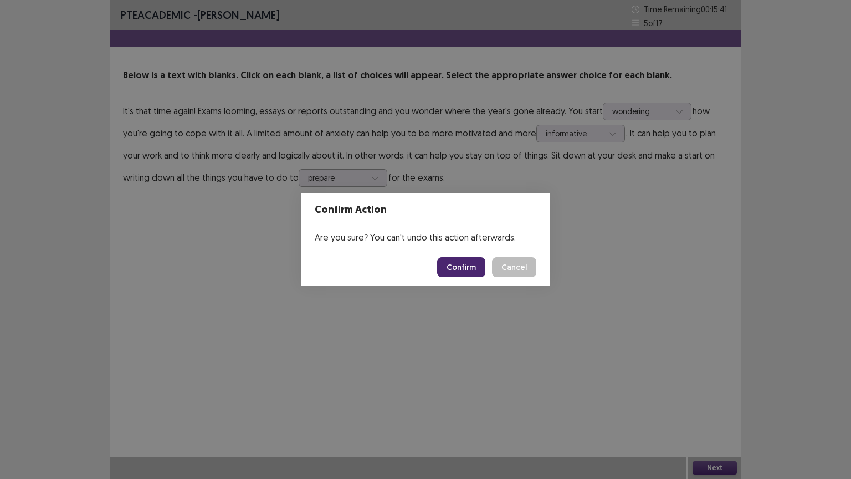
click at [465, 271] on button "Confirm" at bounding box center [461, 267] width 48 height 20
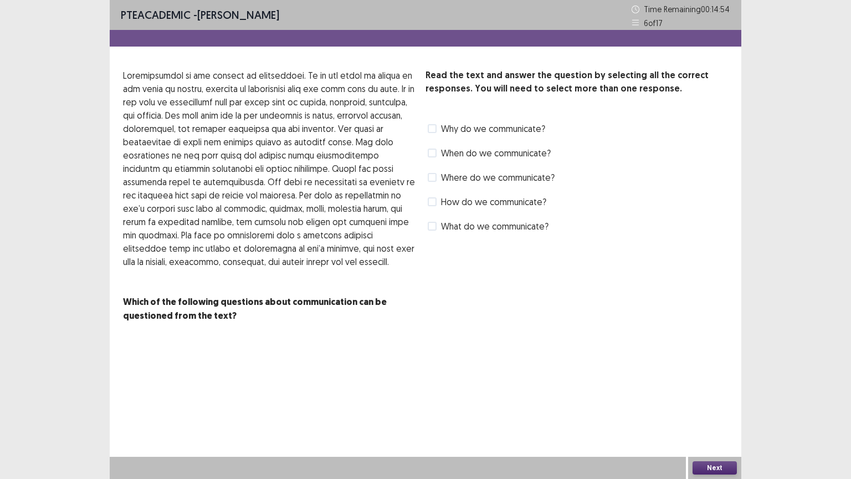
click at [433, 152] on span at bounding box center [432, 152] width 9 height 9
click at [721, 408] on button "Next" at bounding box center [714, 467] width 44 height 13
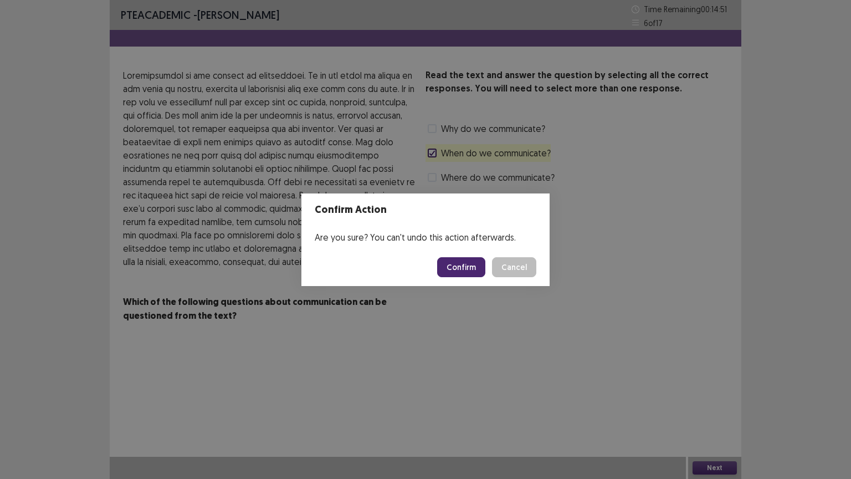
click at [456, 266] on button "Confirm" at bounding box center [461, 267] width 48 height 20
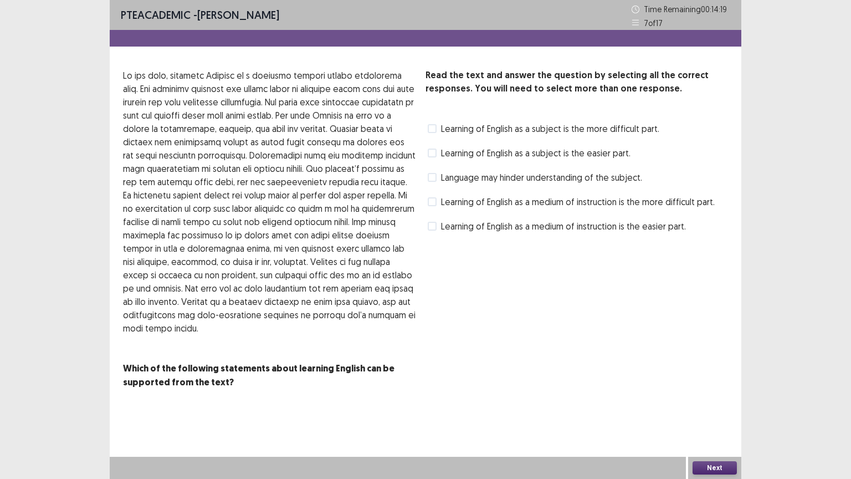
click at [430, 224] on span at bounding box center [432, 226] width 9 height 9
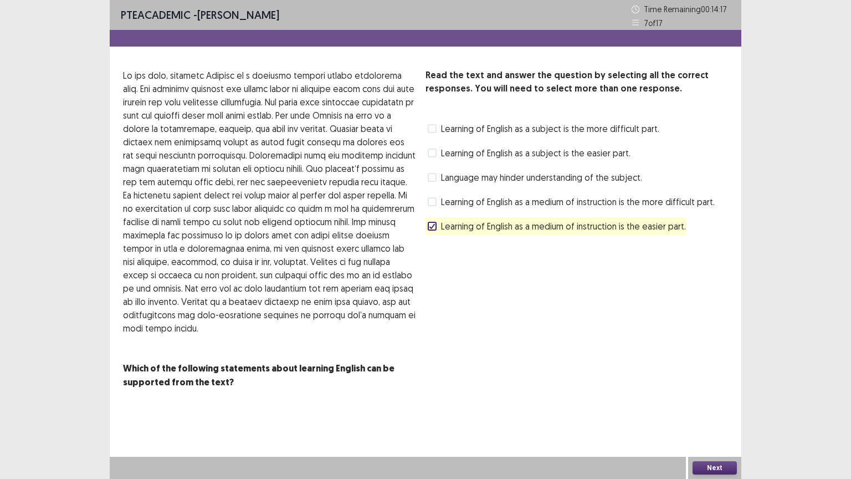
click at [718, 408] on button "Next" at bounding box center [714, 467] width 44 height 13
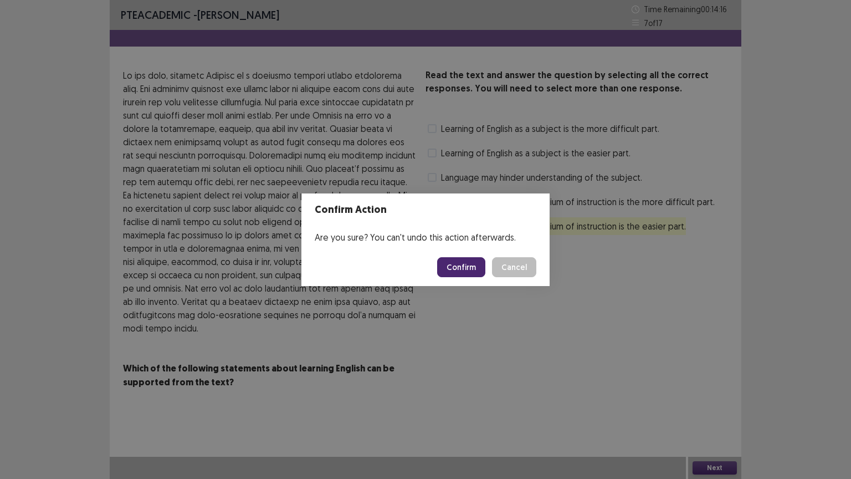
click at [463, 272] on button "Confirm" at bounding box center [461, 267] width 48 height 20
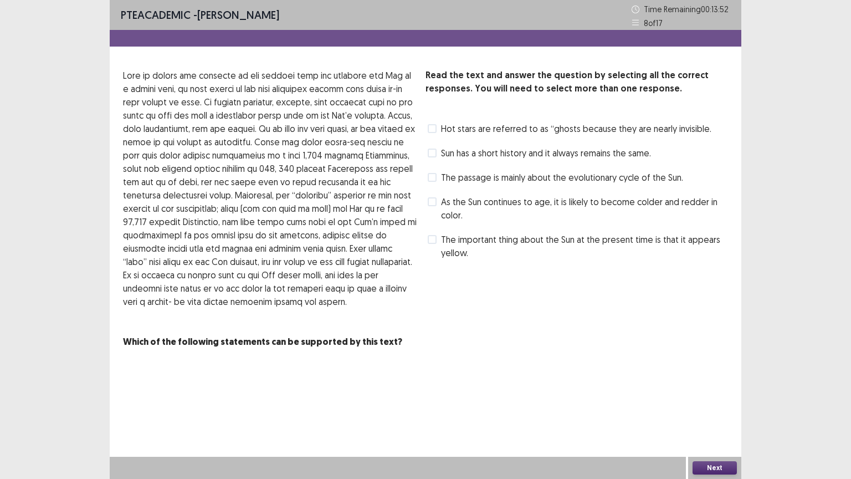
drag, startPoint x: 434, startPoint y: 177, endPoint x: 445, endPoint y: 184, distance: 13.2
click at [440, 181] on label "The passage is mainly about the evolutionary cycle of the Sun." at bounding box center [555, 177] width 255 height 13
click at [722, 408] on button "Next" at bounding box center [714, 467] width 44 height 13
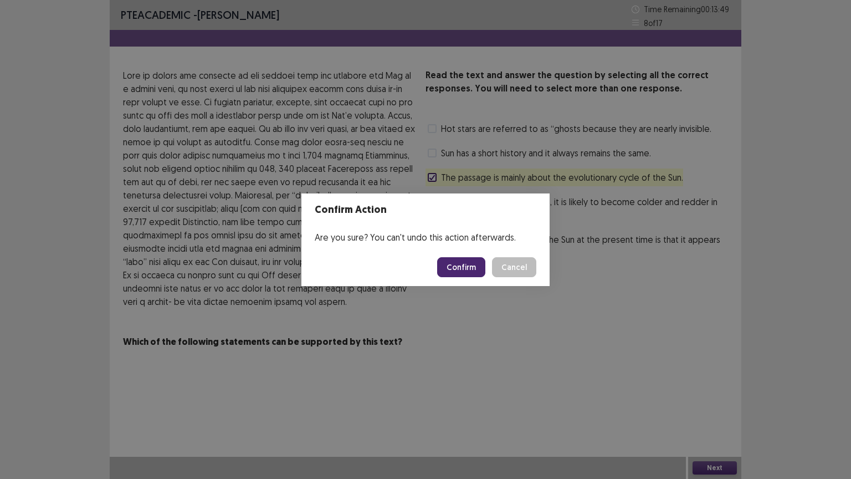
click at [476, 270] on button "Confirm" at bounding box center [461, 267] width 48 height 20
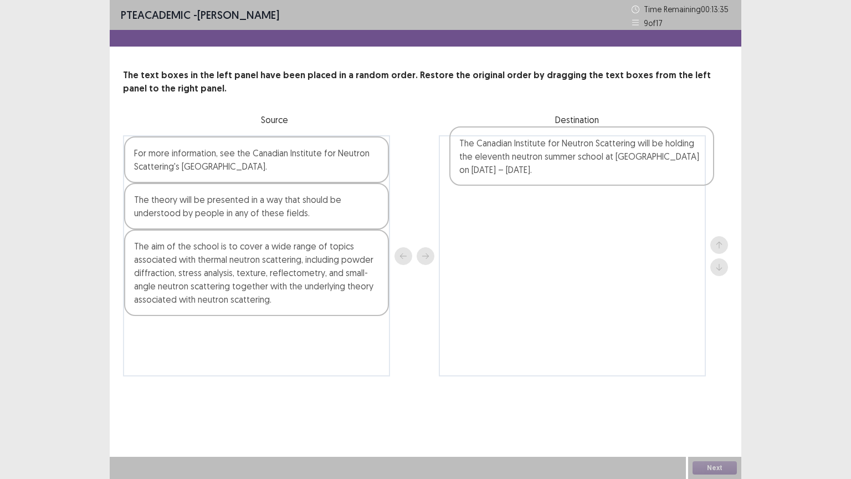
drag, startPoint x: 202, startPoint y: 257, endPoint x: 525, endPoint y: 167, distance: 335.8
click at [528, 155] on div "For more information, see the Canadian Institute for Neutron Scattering's [GEOG…" at bounding box center [425, 255] width 605 height 241
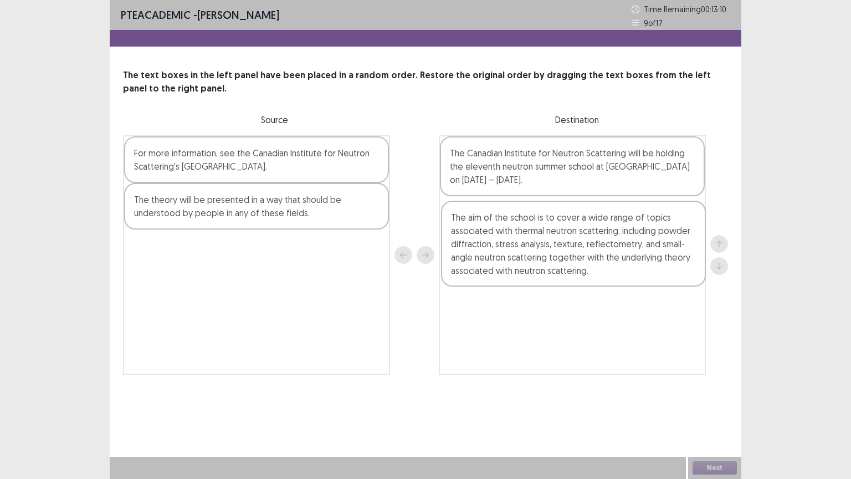
drag, startPoint x: 177, startPoint y: 284, endPoint x: 490, endPoint y: 256, distance: 313.6
click at [490, 256] on div "For more information, see the Canadian Institute for Neutron Scattering's [GEOG…" at bounding box center [425, 254] width 605 height 239
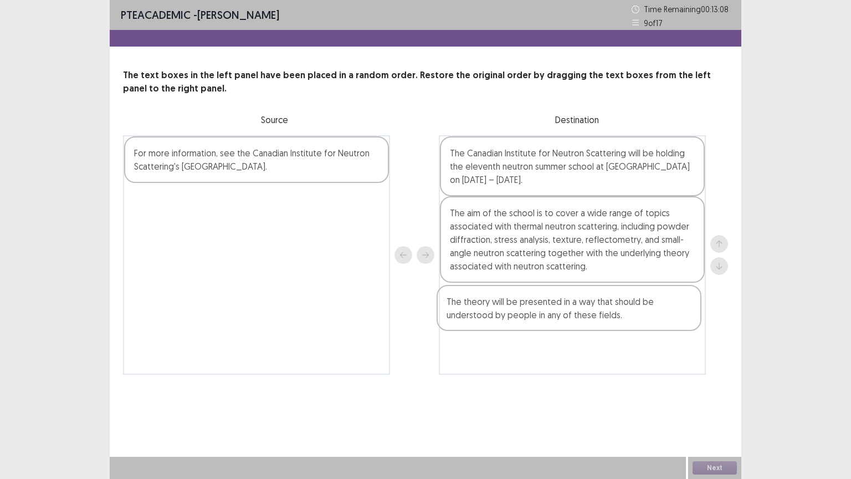
drag, startPoint x: 232, startPoint y: 208, endPoint x: 511, endPoint y: 281, distance: 288.0
click at [549, 313] on div "For more information, see the Canadian Institute for Neutron Scattering's [GEOG…" at bounding box center [425, 254] width 605 height 239
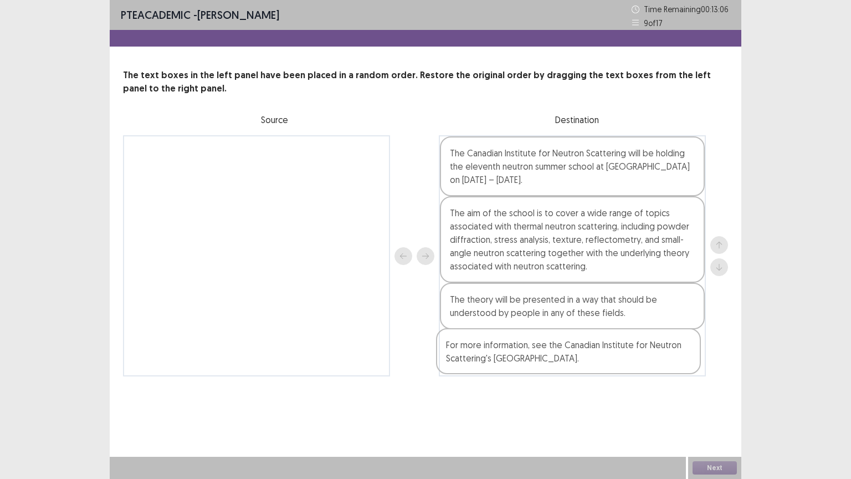
drag, startPoint x: 269, startPoint y: 157, endPoint x: 583, endPoint y: 352, distance: 369.8
click at [583, 352] on div "For more information, see the Canadian Institute for Neutron Scattering's [GEOG…" at bounding box center [425, 255] width 605 height 241
click at [695, 408] on button "Next" at bounding box center [714, 467] width 44 height 13
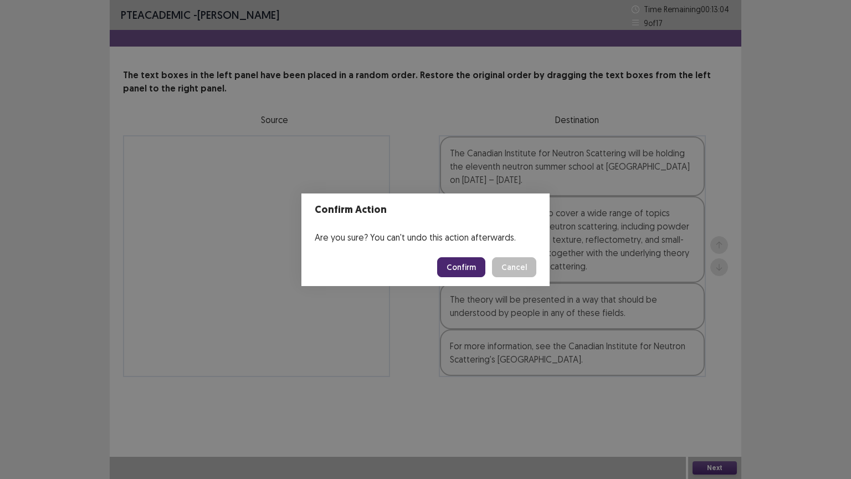
click at [461, 261] on button "Confirm" at bounding box center [461, 267] width 48 height 20
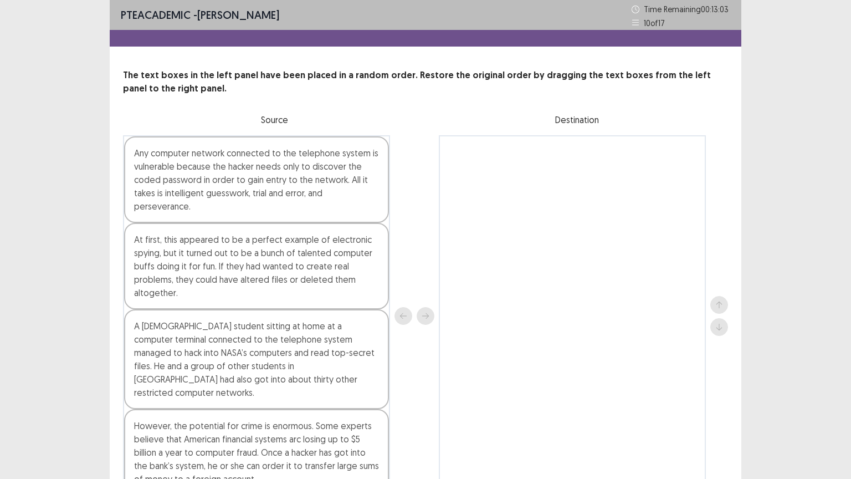
scroll to position [38, 0]
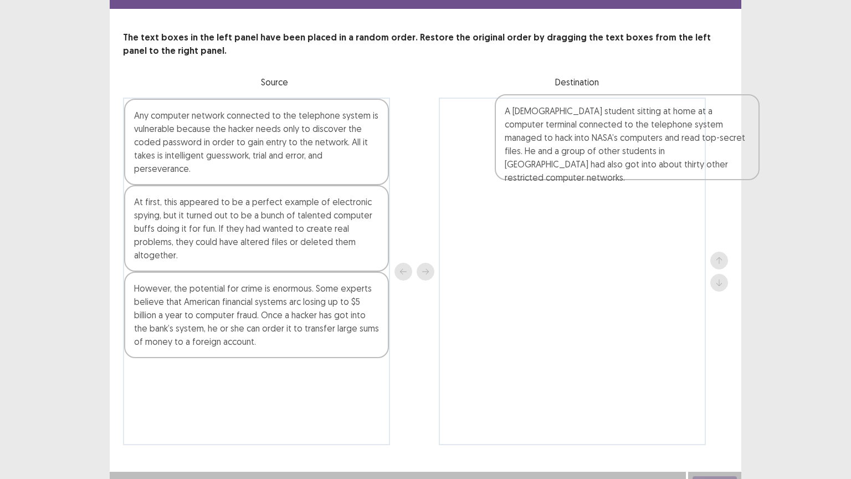
drag, startPoint x: 196, startPoint y: 315, endPoint x: 569, endPoint y: 150, distance: 407.9
click at [569, 150] on div "Any computer network connected to the telephone system is vulnerable because th…" at bounding box center [425, 270] width 605 height 347
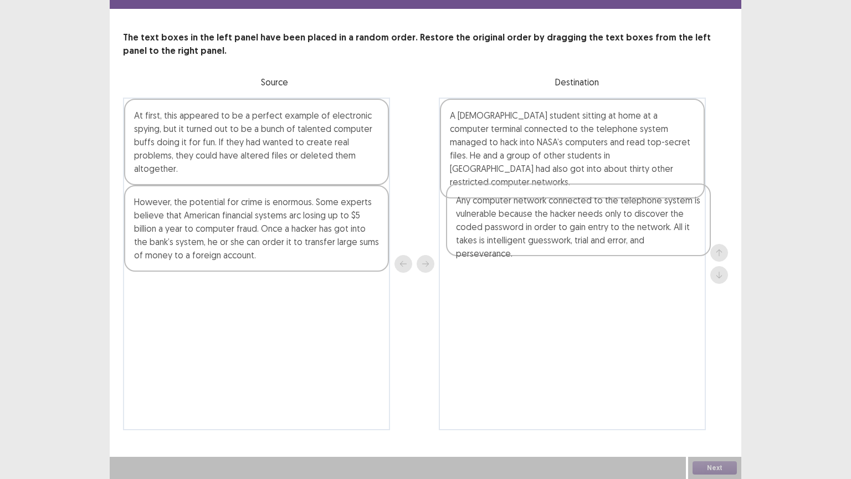
drag, startPoint x: 226, startPoint y: 150, endPoint x: 550, endPoint y: 238, distance: 335.6
click at [550, 238] on div "Any computer network connected to the telephone system is vulnerable because th…" at bounding box center [425, 263] width 605 height 332
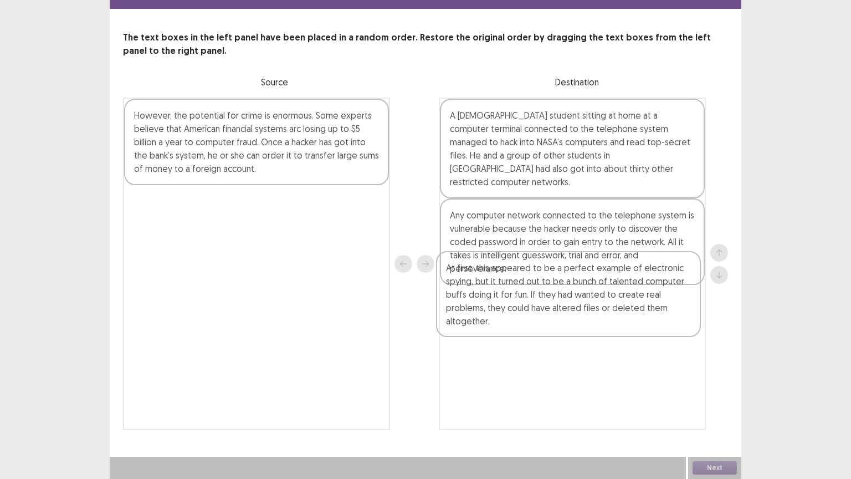
drag, startPoint x: 290, startPoint y: 202, endPoint x: 569, endPoint y: 305, distance: 297.7
click at [569, 305] on div "At first, this appeared to be a perfect example of electronic spying, but it tu…" at bounding box center [425, 263] width 605 height 332
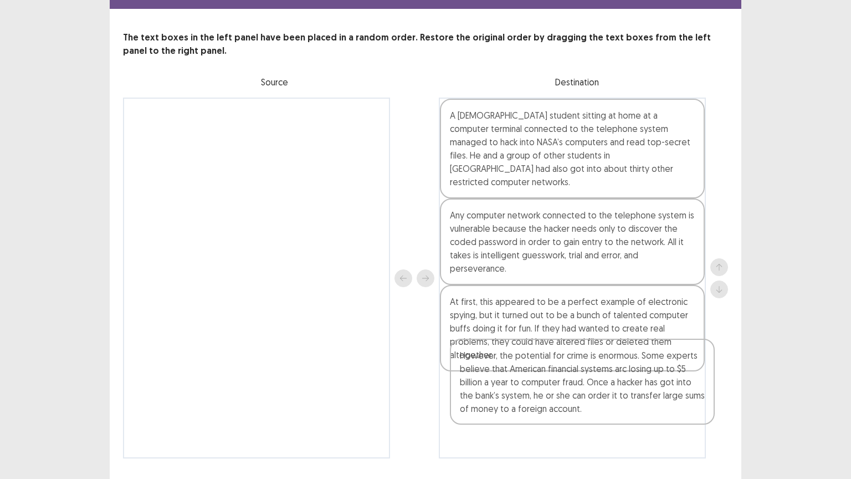
drag, startPoint x: 275, startPoint y: 163, endPoint x: 598, endPoint y: 417, distance: 410.7
click at [598, 408] on div "However, the potential for crime is enormous. Some experts believe that America…" at bounding box center [425, 277] width 605 height 361
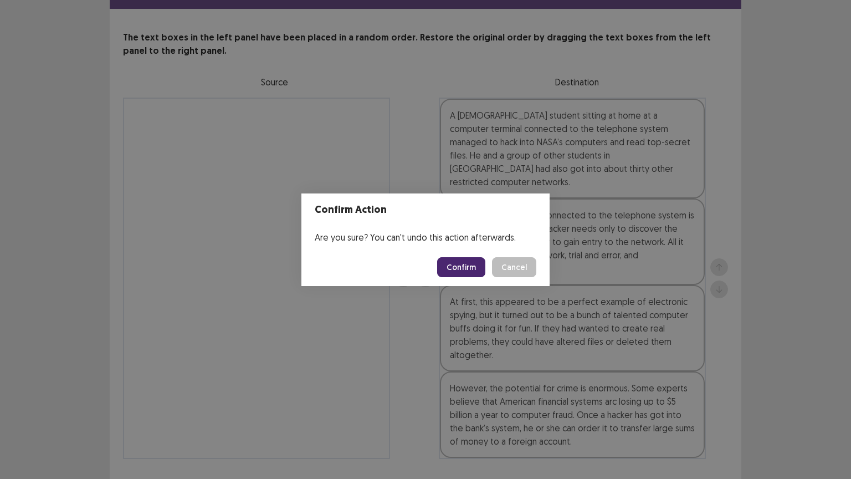
click at [460, 266] on button "Confirm" at bounding box center [461, 267] width 48 height 20
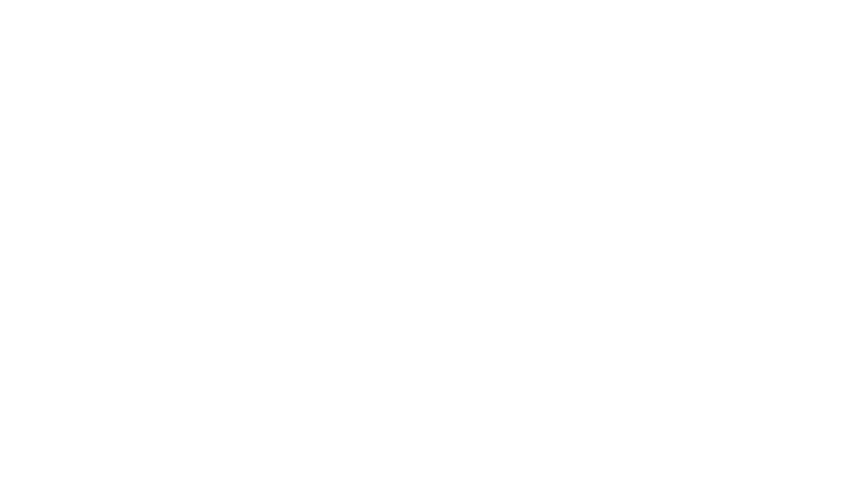
scroll to position [0, 0]
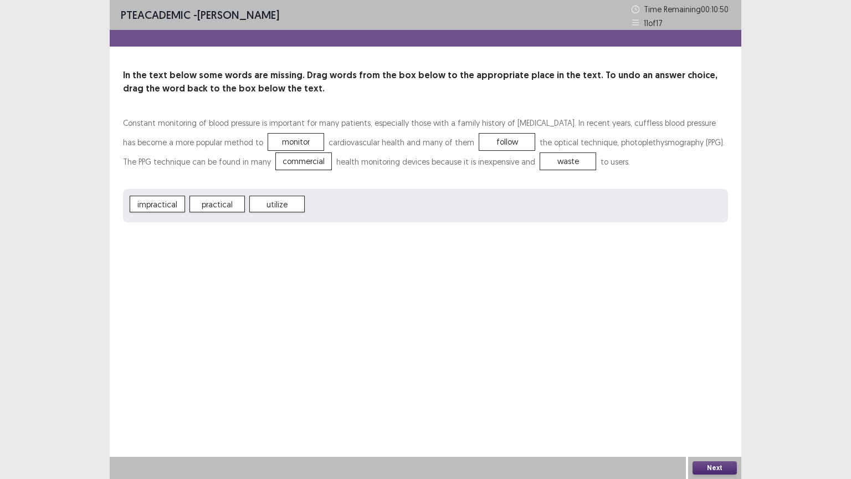
click at [718, 408] on button "Next" at bounding box center [714, 467] width 44 height 13
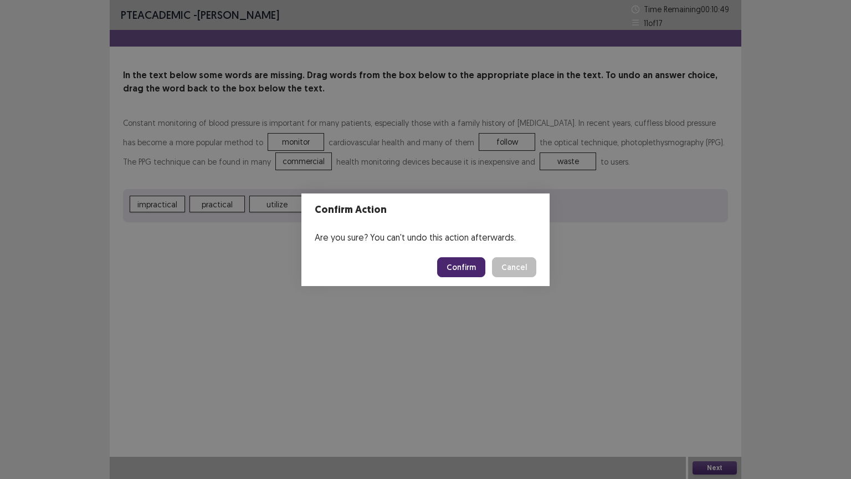
click at [465, 261] on button "Confirm" at bounding box center [461, 267] width 48 height 20
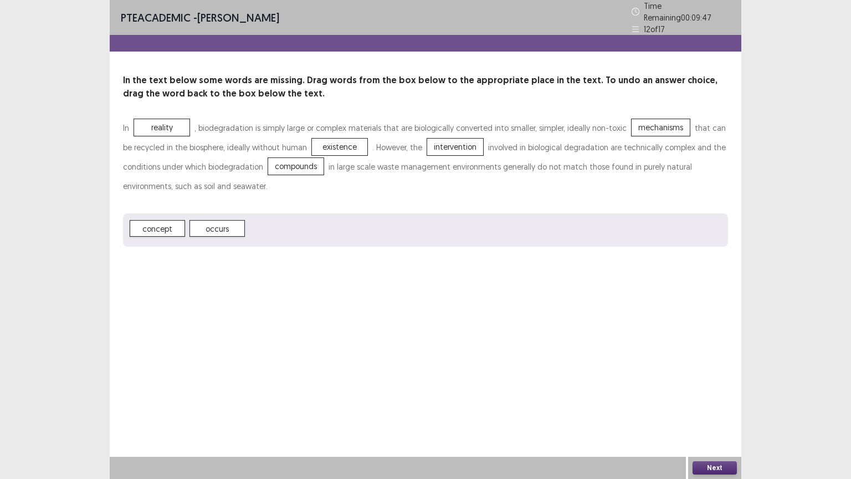
click at [703, 408] on button "Next" at bounding box center [714, 467] width 44 height 13
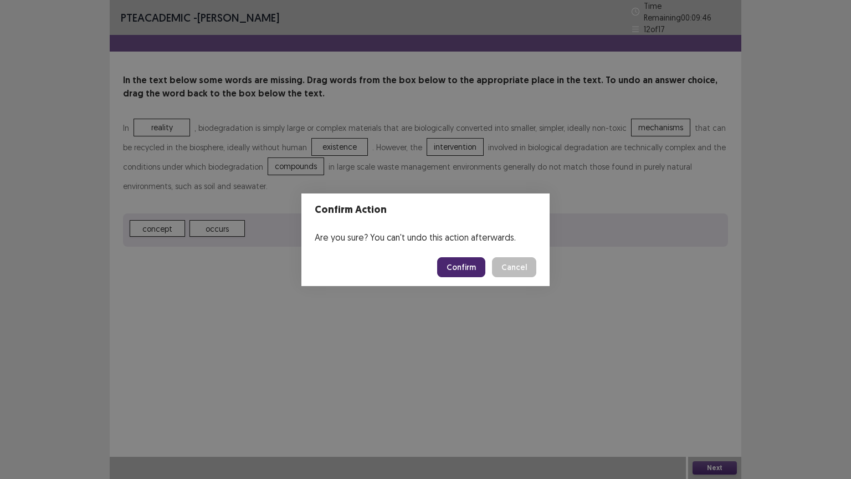
click at [476, 267] on button "Confirm" at bounding box center [461, 267] width 48 height 20
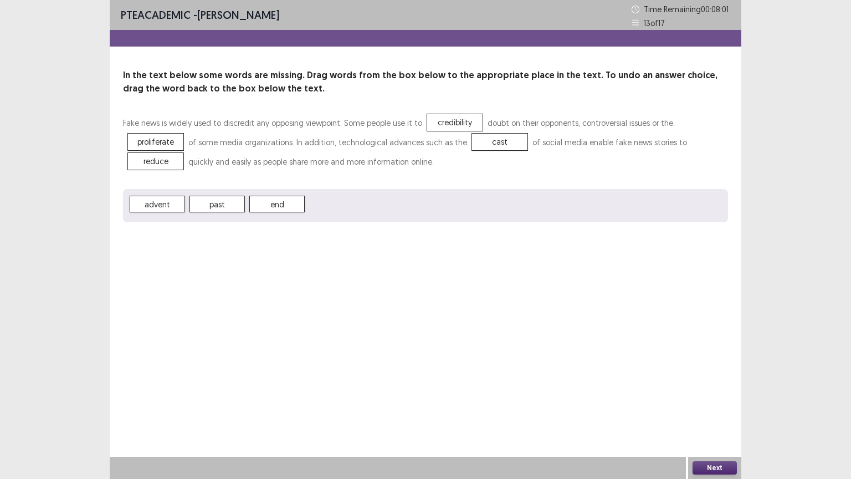
drag, startPoint x: 711, startPoint y: 466, endPoint x: 653, endPoint y: 400, distance: 87.9
click at [709, 408] on div "Next" at bounding box center [714, 467] width 53 height 22
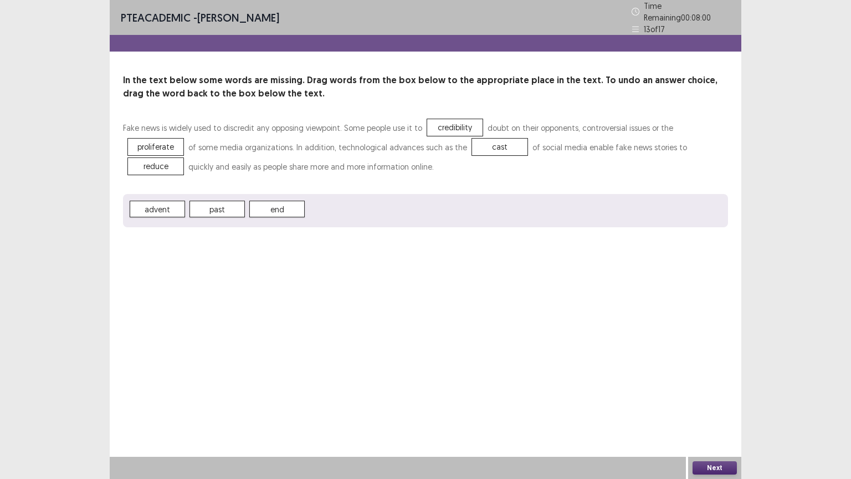
click at [719, 408] on button "Next" at bounding box center [714, 467] width 44 height 13
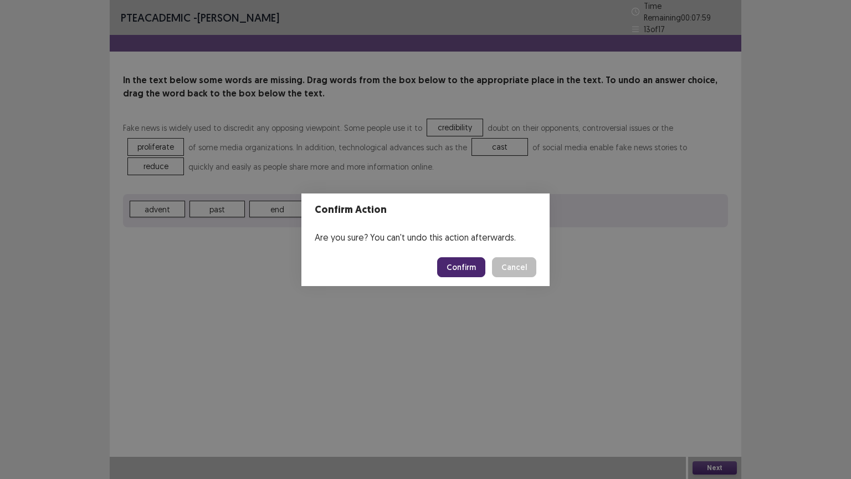
drag, startPoint x: 466, startPoint y: 264, endPoint x: 467, endPoint y: 256, distance: 7.8
click at [466, 264] on button "Confirm" at bounding box center [461, 267] width 48 height 20
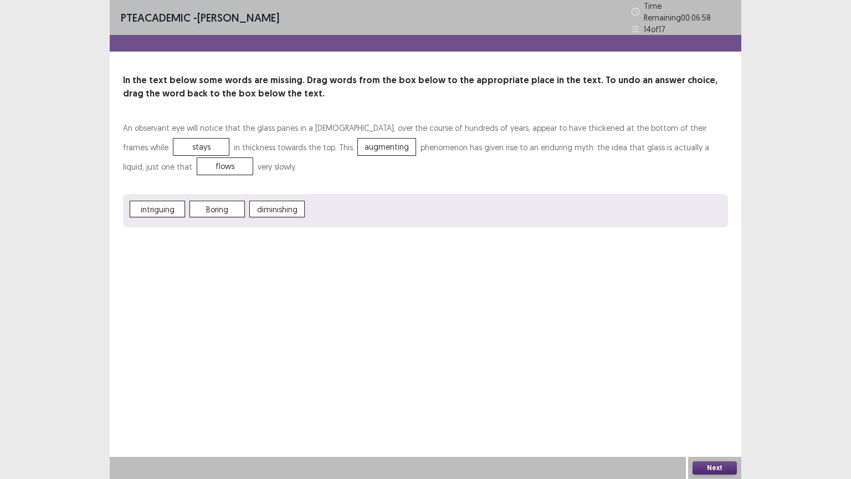
click at [705, 408] on button "Next" at bounding box center [714, 467] width 44 height 13
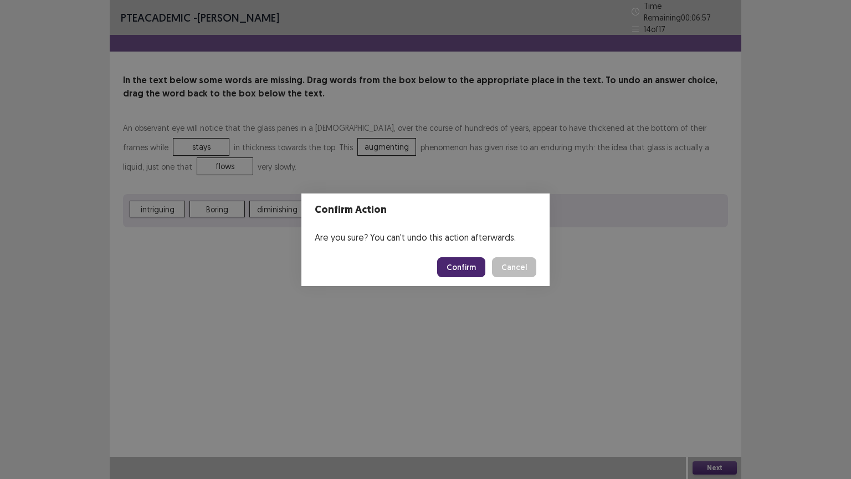
click at [467, 259] on button "Confirm" at bounding box center [461, 267] width 48 height 20
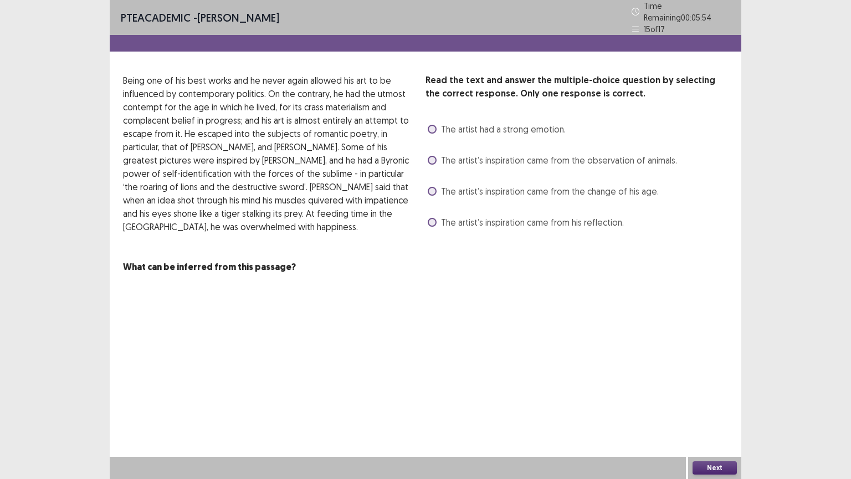
click at [434, 156] on span at bounding box center [432, 160] width 9 height 9
click at [716, 408] on button "Next" at bounding box center [714, 467] width 44 height 13
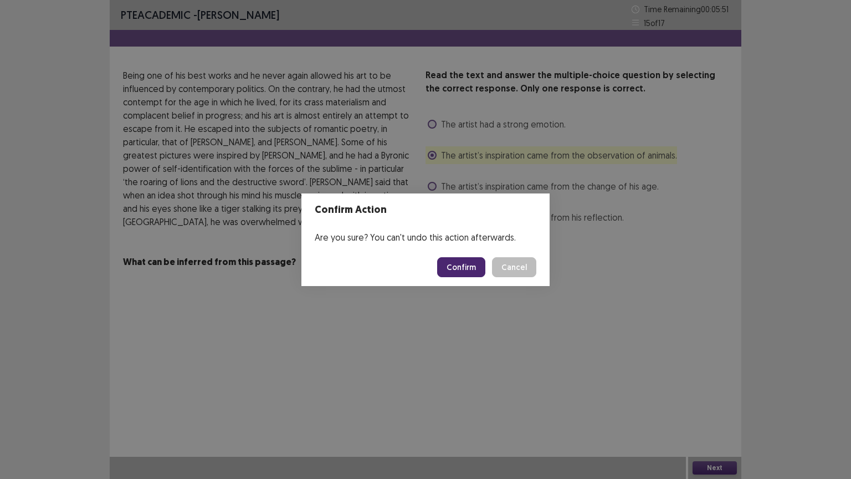
click at [457, 261] on button "Confirm" at bounding box center [461, 267] width 48 height 20
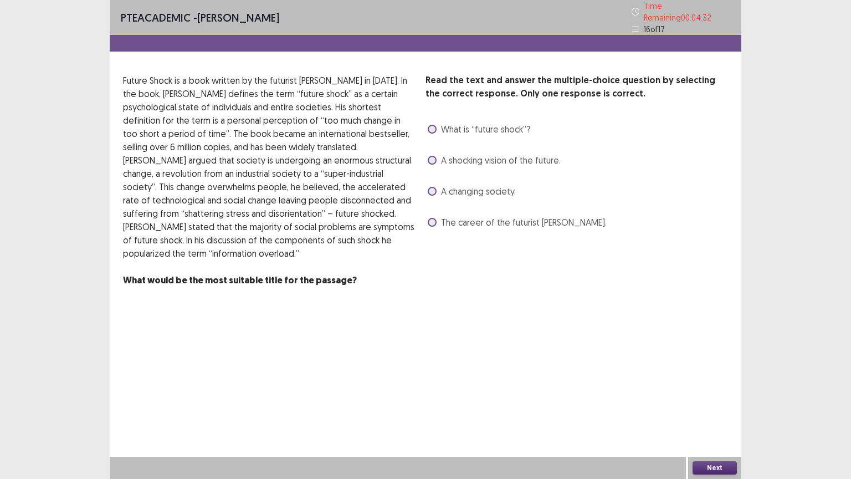
drag, startPoint x: 431, startPoint y: 215, endPoint x: 438, endPoint y: 219, distance: 7.7
click at [435, 218] on span at bounding box center [432, 222] width 9 height 9
click at [722, 408] on button "Next" at bounding box center [714, 467] width 44 height 13
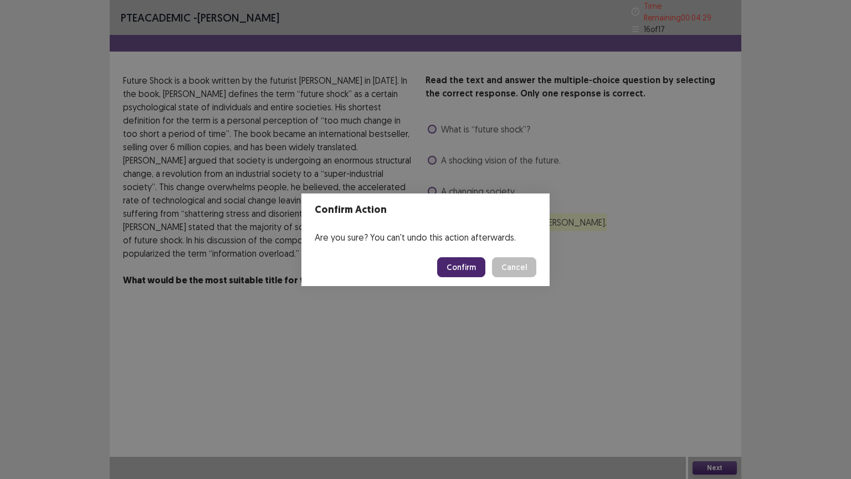
click at [461, 268] on button "Confirm" at bounding box center [461, 267] width 48 height 20
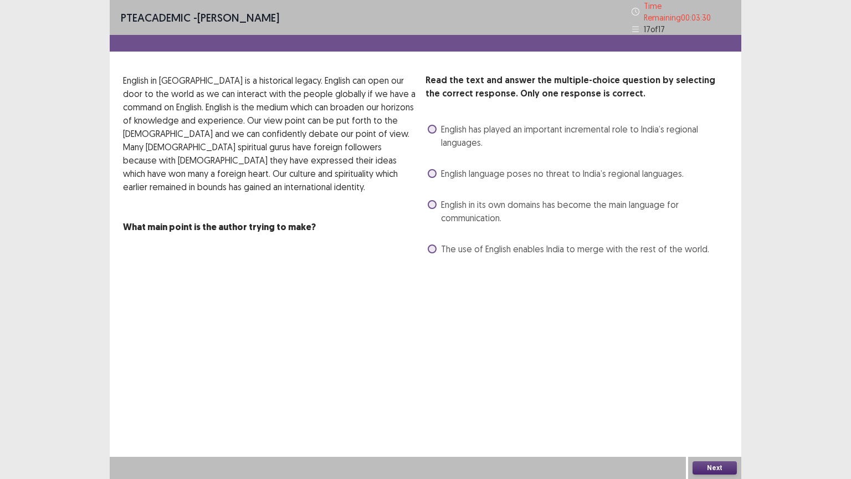
click at [439, 203] on div "English in its own domains has become the main language for communication." at bounding box center [576, 211] width 302 height 31
click at [429, 202] on span at bounding box center [432, 204] width 9 height 9
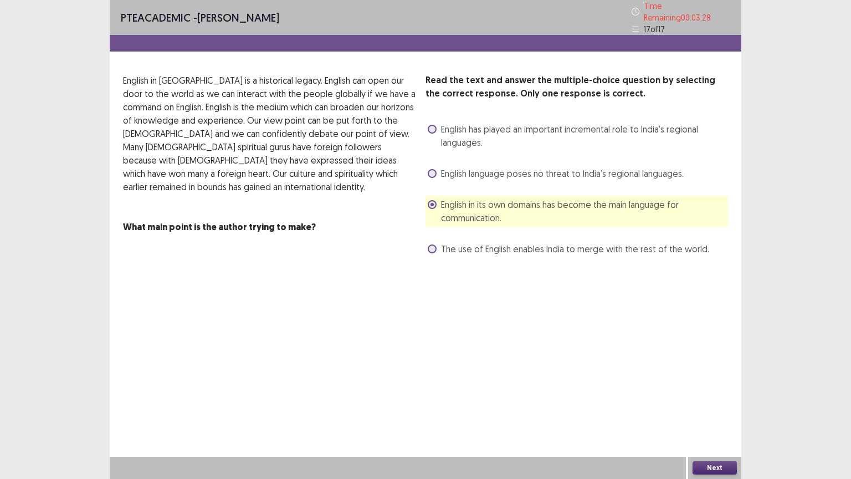
click at [714, 408] on button "Next" at bounding box center [714, 467] width 44 height 13
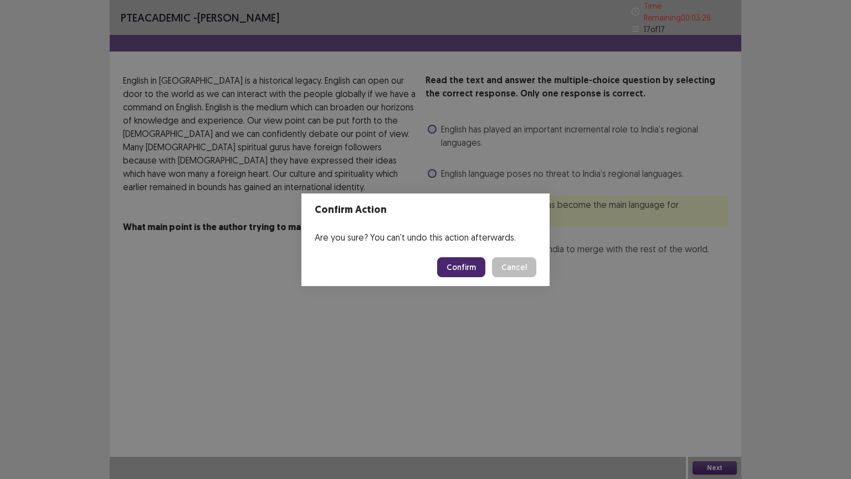
click at [465, 264] on button "Confirm" at bounding box center [461, 267] width 48 height 20
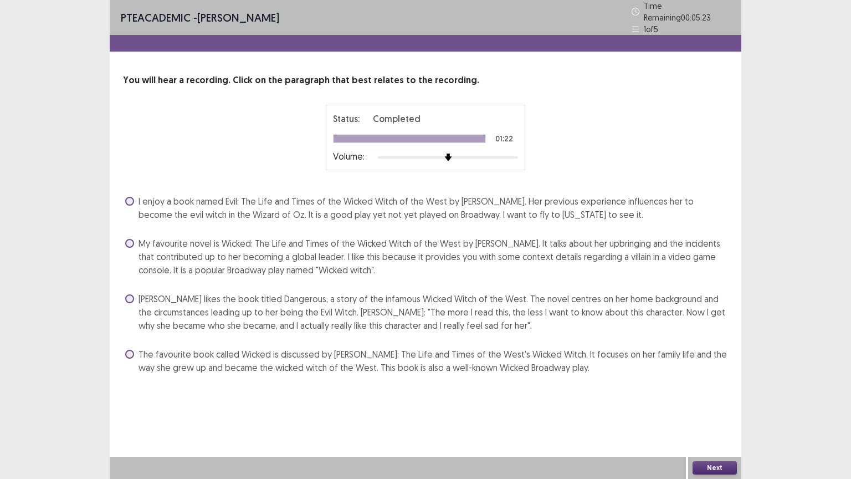
click at [128, 239] on span at bounding box center [129, 243] width 9 height 9
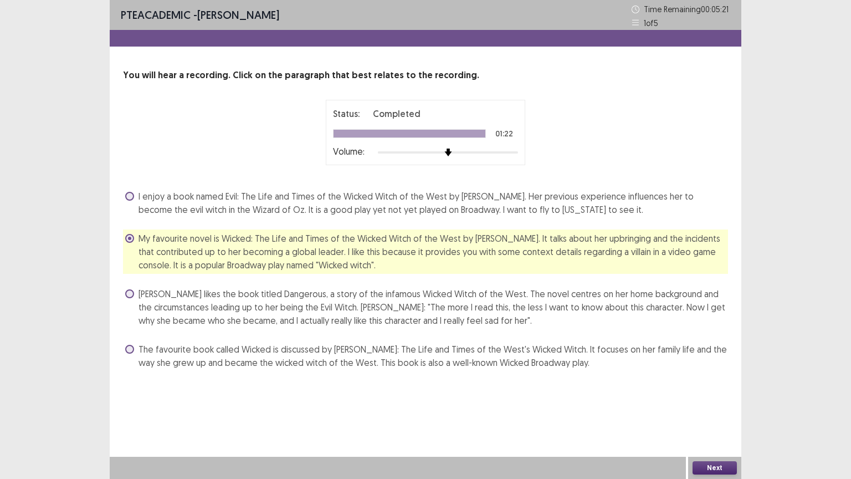
click at [718, 408] on button "Next" at bounding box center [714, 467] width 44 height 13
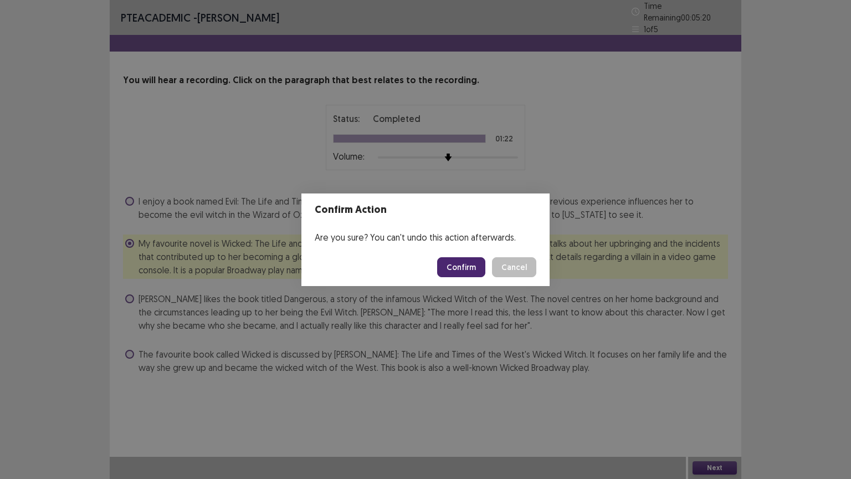
click at [462, 263] on button "Confirm" at bounding box center [461, 267] width 48 height 20
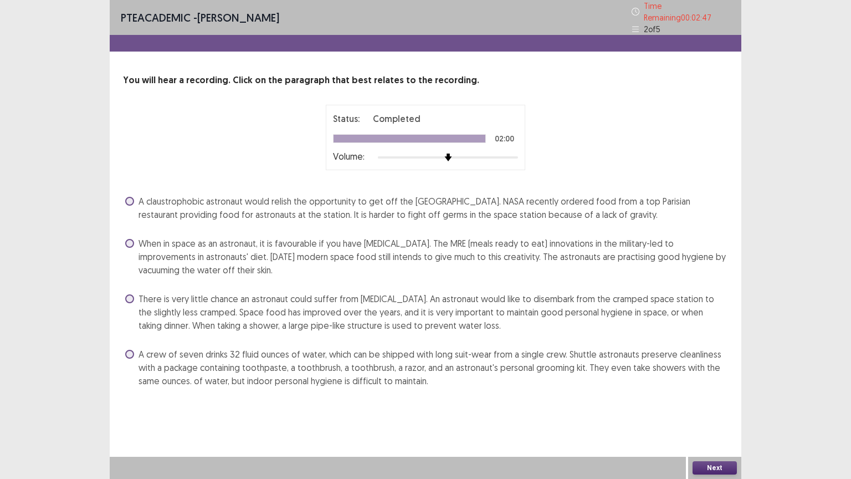
click at [126, 236] on label "When in space as an astronaut, it is favourable if you have [MEDICAL_DATA]. The…" at bounding box center [426, 256] width 603 height 40
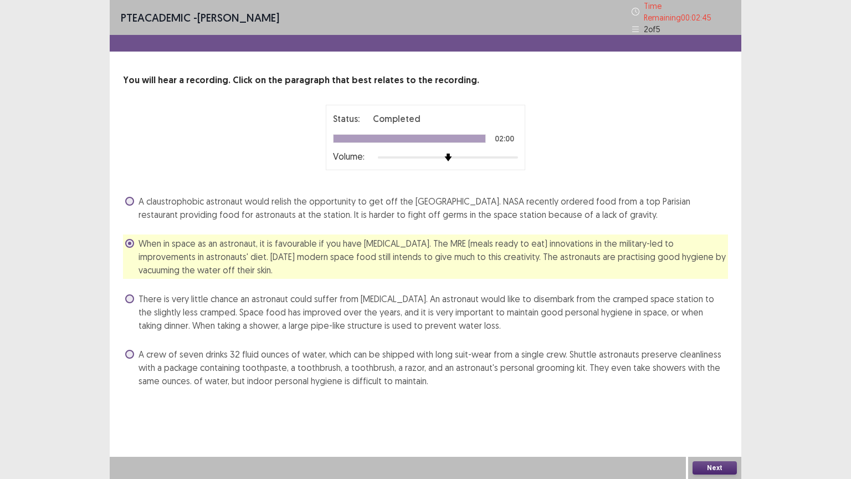
click at [721, 408] on button "Next" at bounding box center [714, 467] width 44 height 13
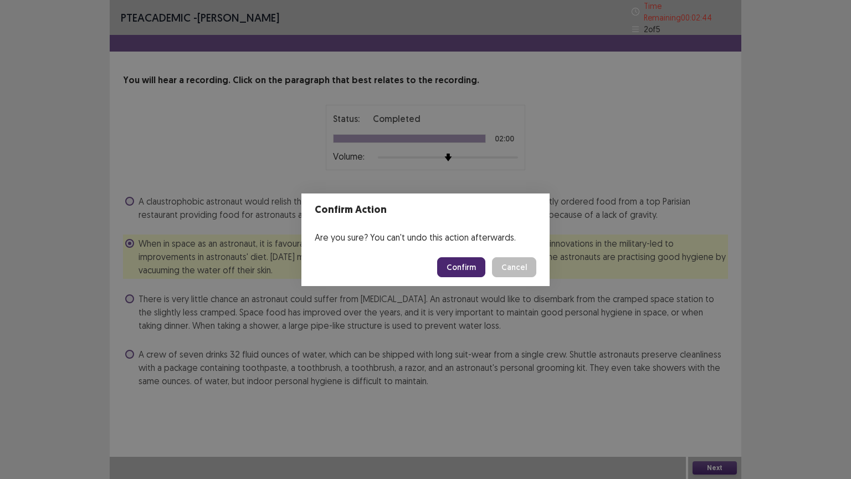
click at [461, 266] on button "Confirm" at bounding box center [461, 267] width 48 height 20
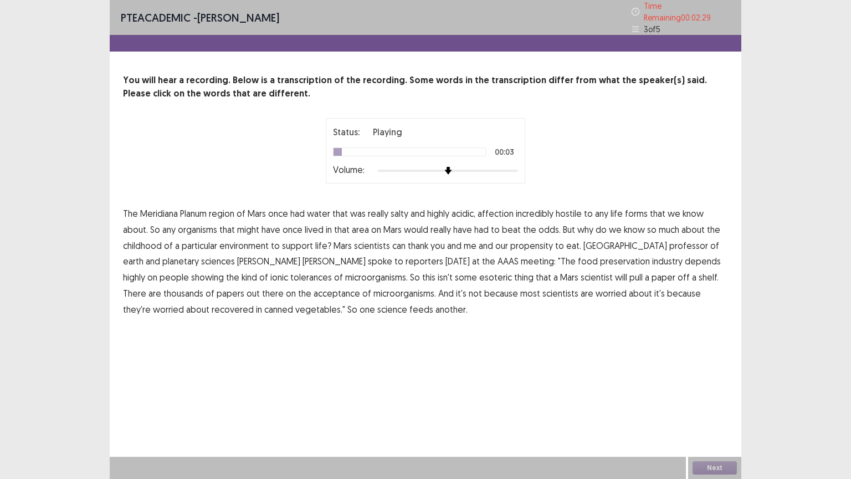
click at [199, 208] on span "Planum" at bounding box center [193, 213] width 27 height 13
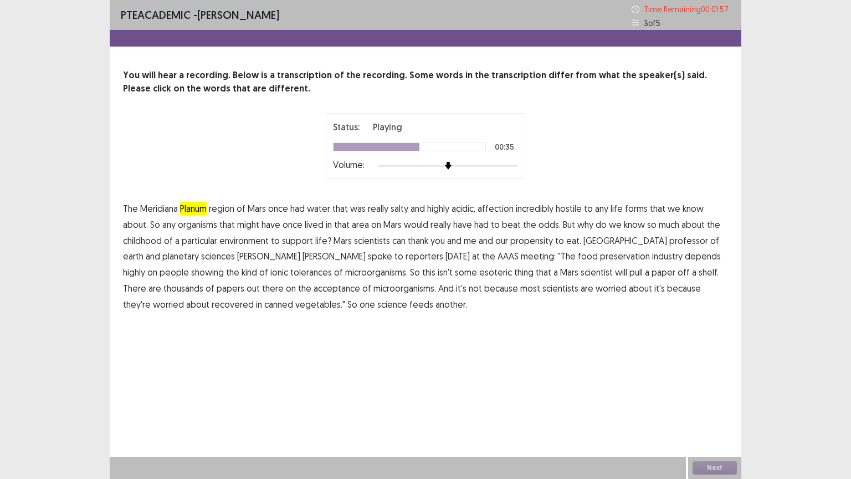
click at [224, 265] on span "showing" at bounding box center [207, 271] width 33 height 13
click at [313, 290] on span "acceptance" at bounding box center [336, 287] width 47 height 13
click at [720, 408] on button "Next" at bounding box center [714, 467] width 44 height 13
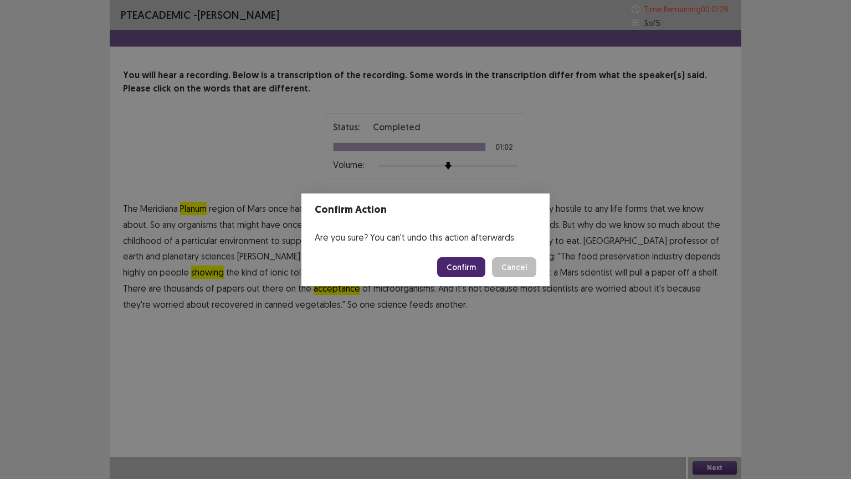
click at [473, 262] on button "Confirm" at bounding box center [461, 267] width 48 height 20
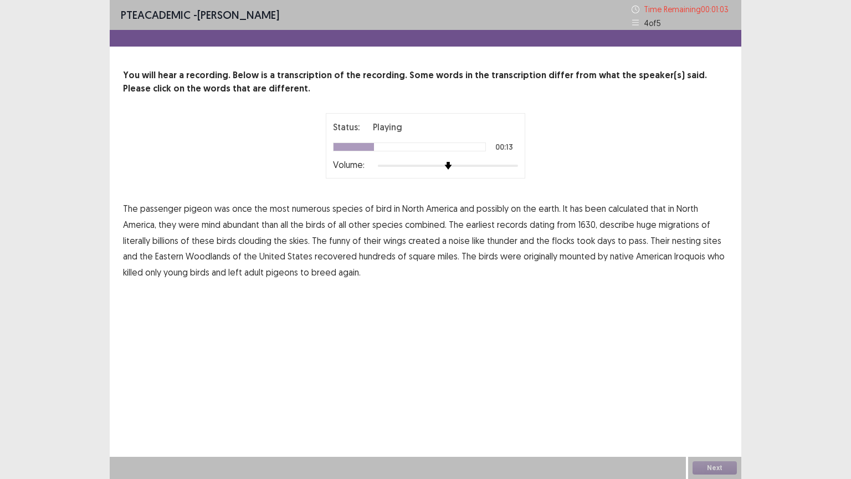
drag, startPoint x: 212, startPoint y: 225, endPoint x: 246, endPoint y: 233, distance: 34.7
click at [215, 226] on span "mind" at bounding box center [211, 224] width 19 height 13
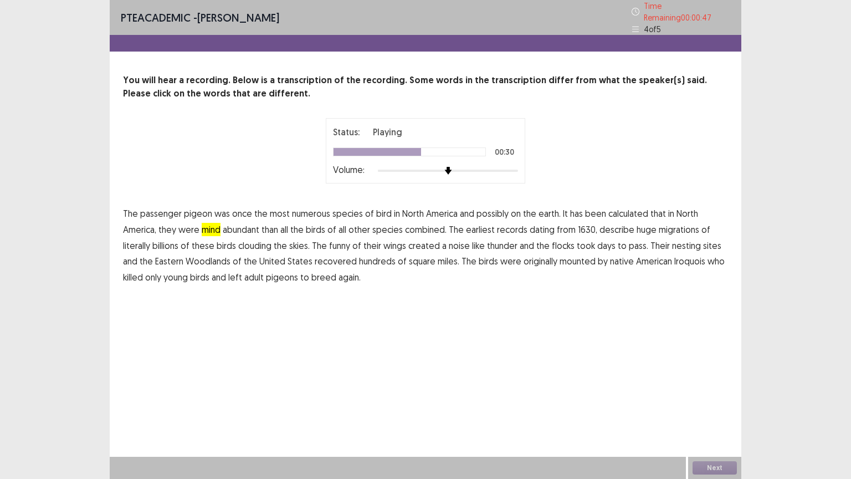
click at [345, 241] on span "funny" at bounding box center [339, 245] width 21 height 13
drag, startPoint x: 578, startPoint y: 256, endPoint x: 590, endPoint y: 260, distance: 12.4
click at [580, 257] on span "mounted" at bounding box center [577, 260] width 36 height 13
click at [718, 408] on button "Next" at bounding box center [714, 467] width 44 height 13
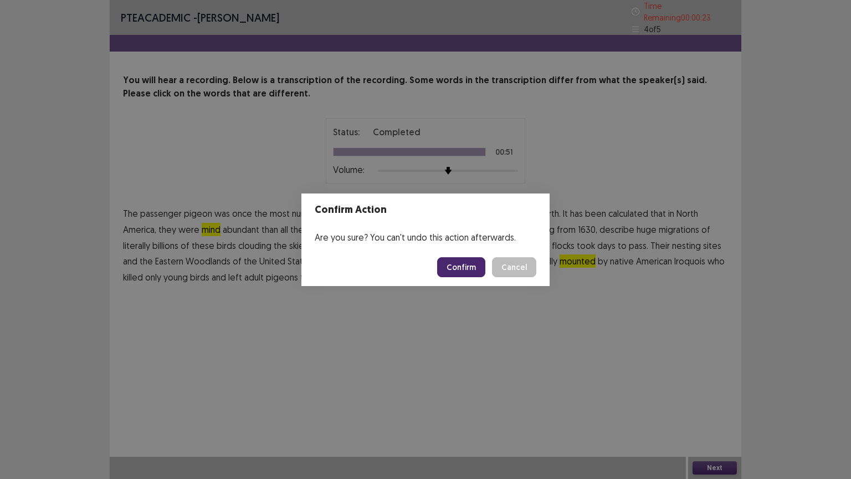
click at [467, 261] on button "Confirm" at bounding box center [461, 267] width 48 height 20
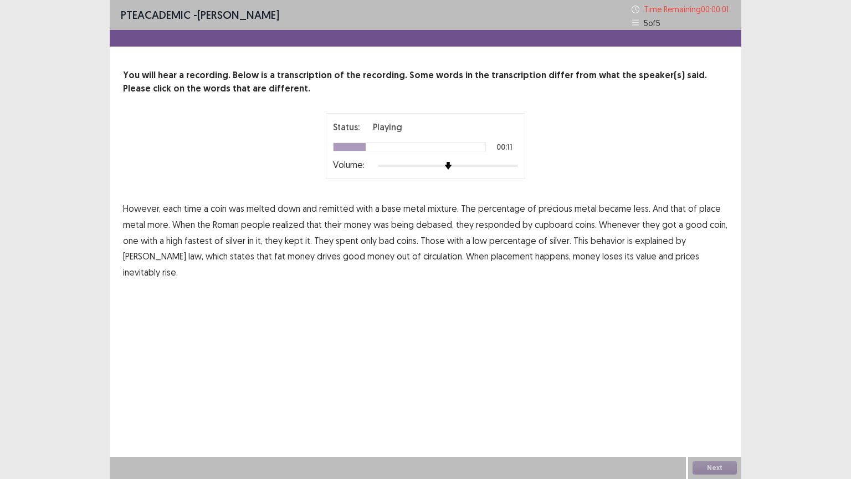
click at [699, 211] on span "place" at bounding box center [710, 208] width 22 height 13
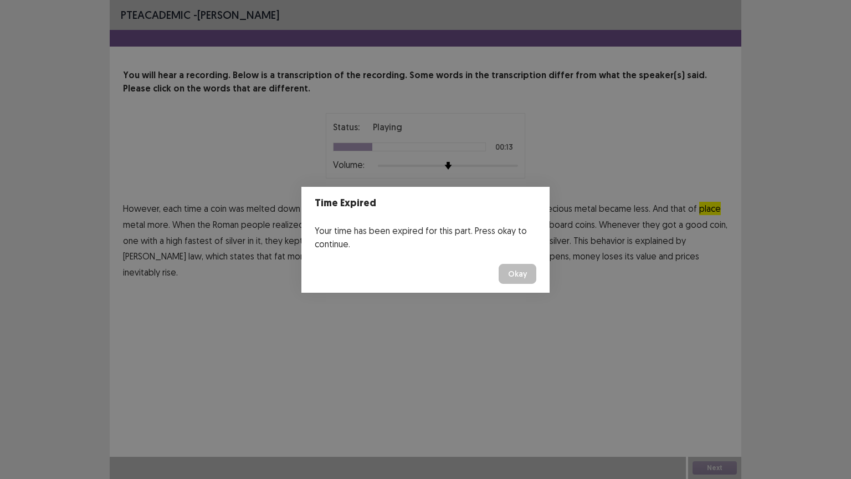
click at [505, 279] on button "Okay" at bounding box center [517, 274] width 38 height 20
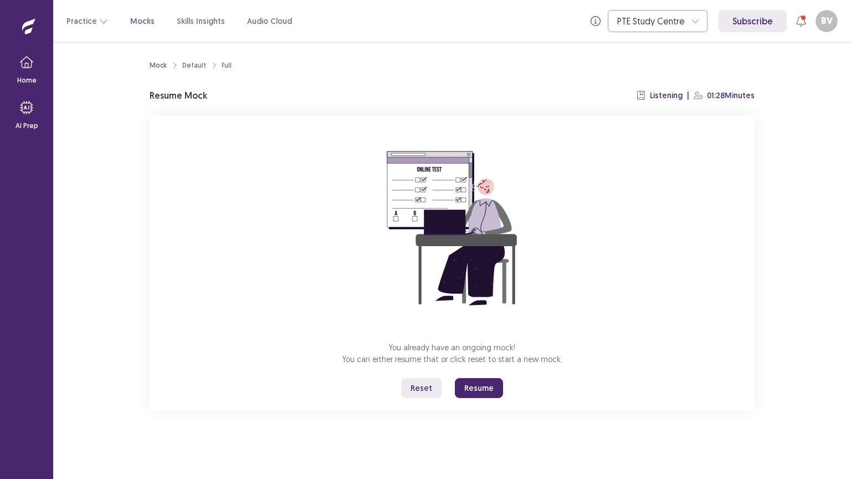
click at [471, 381] on button "Resume" at bounding box center [479, 388] width 48 height 20
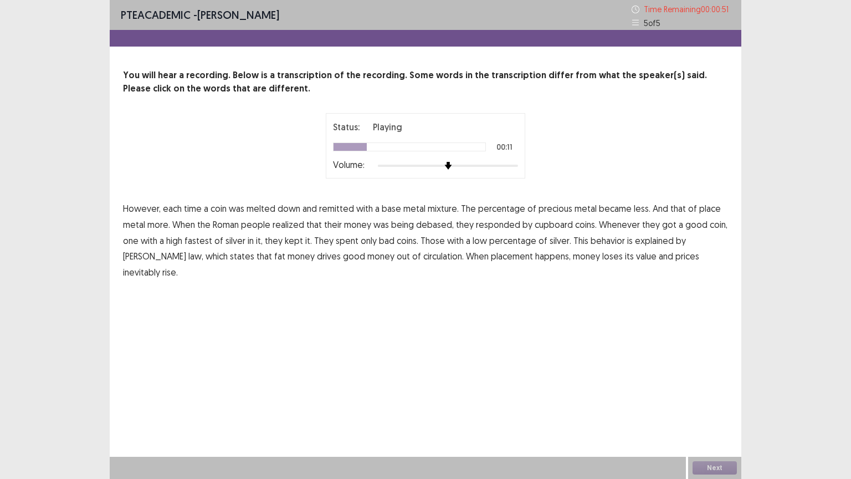
click at [701, 208] on span "place" at bounding box center [710, 208] width 22 height 13
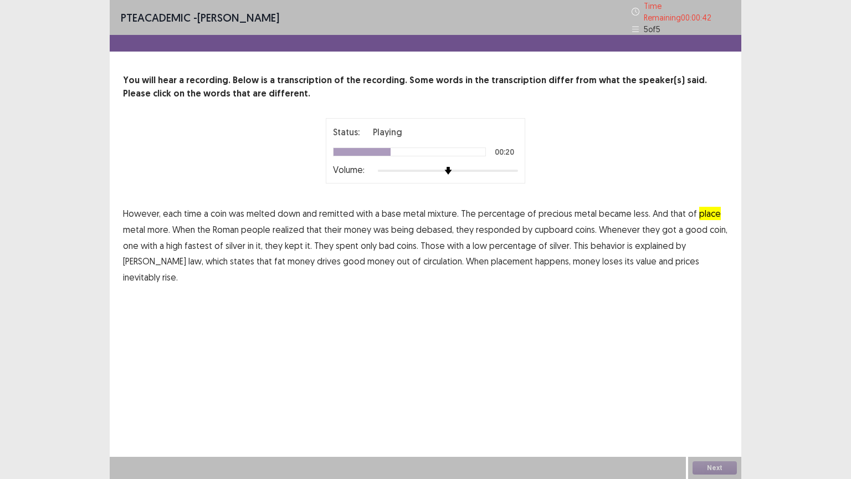
click at [554, 227] on span "cupboard" at bounding box center [553, 229] width 38 height 13
click at [202, 240] on span "fastest" at bounding box center [198, 245] width 28 height 13
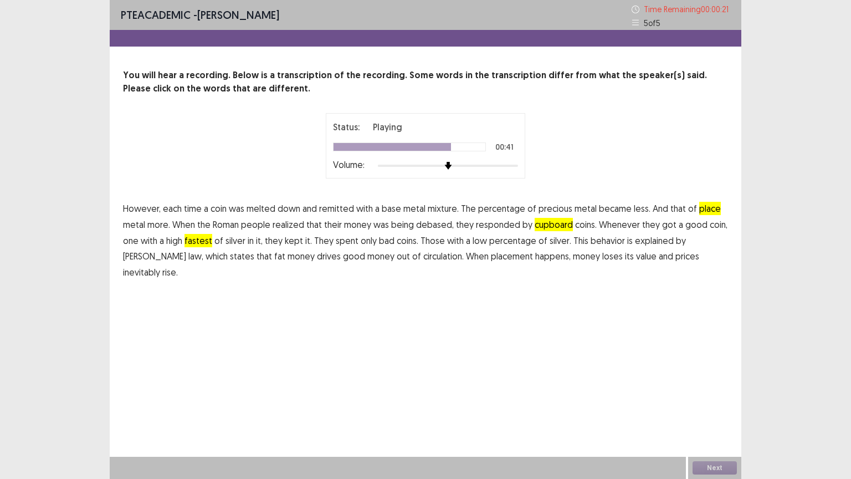
drag, startPoint x: 213, startPoint y: 258, endPoint x: 224, endPoint y: 261, distance: 11.6
click at [274, 258] on span "fat" at bounding box center [279, 255] width 11 height 13
click at [491, 257] on span "placement" at bounding box center [512, 255] width 42 height 13
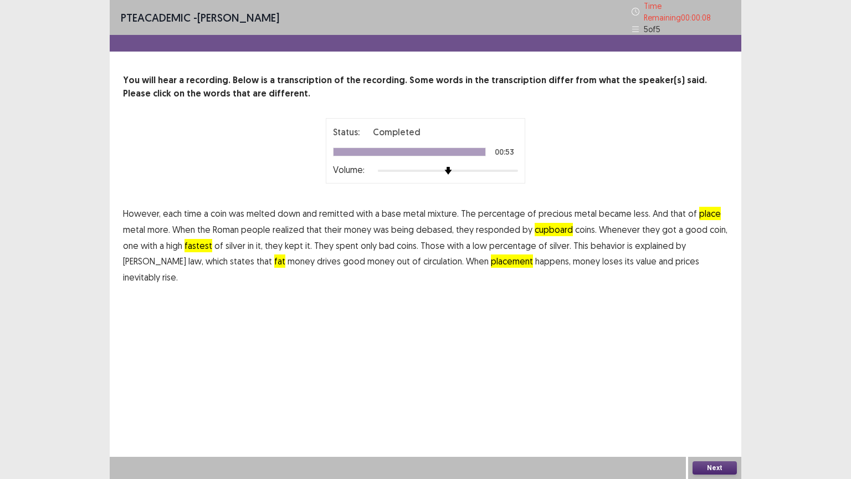
click at [713, 408] on button "Next" at bounding box center [714, 467] width 44 height 13
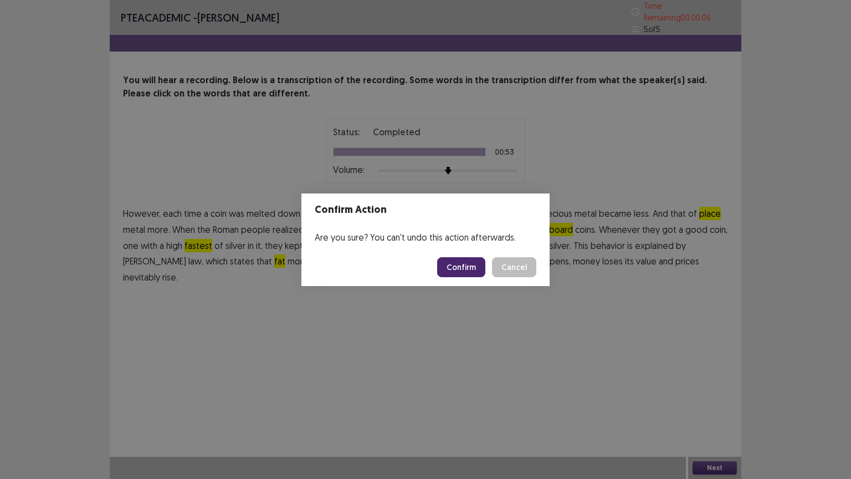
click at [476, 268] on button "Confirm" at bounding box center [461, 267] width 48 height 20
